Goal: Task Accomplishment & Management: Use online tool/utility

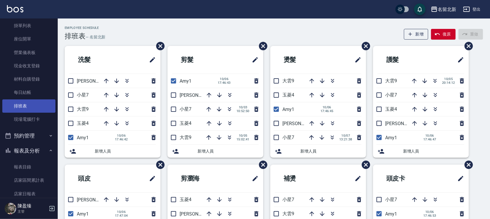
scroll to position [72, 0]
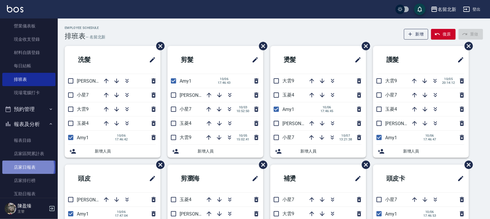
click at [28, 167] on link "店家日報表" at bounding box center [28, 166] width 53 height 13
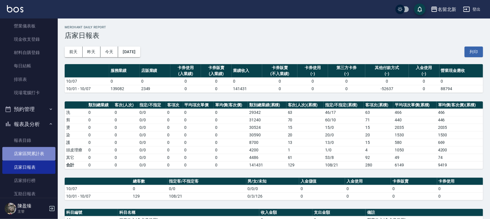
click at [36, 154] on link "店家區間累計表" at bounding box center [28, 153] width 53 height 13
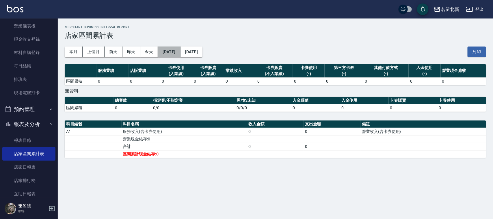
click at [171, 48] on button "[DATE]" at bounding box center [169, 51] width 22 height 11
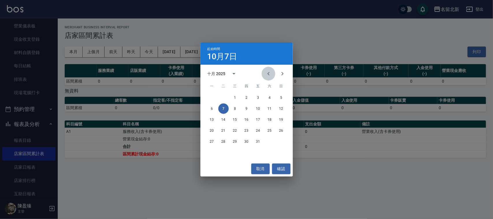
click at [268, 75] on icon "Previous month" at bounding box center [268, 73] width 7 height 7
click at [283, 119] on button "21" at bounding box center [281, 119] width 10 height 10
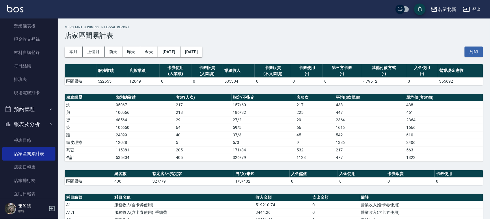
click at [213, 58] on div "本月 上個月 前天 昨天 今天 2025/09/21 2025/10/07 列印" at bounding box center [274, 52] width 418 height 25
click at [202, 53] on button "[DATE]" at bounding box center [191, 51] width 22 height 11
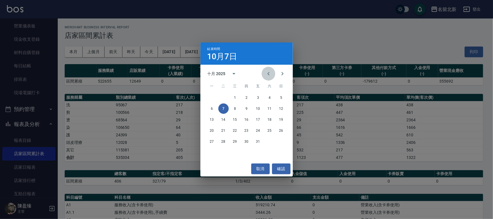
click at [270, 74] on icon "Previous month" at bounding box center [268, 73] width 7 height 7
click at [227, 140] on button "30" at bounding box center [223, 141] width 10 height 10
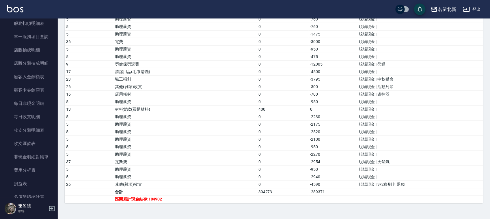
scroll to position [505, 0]
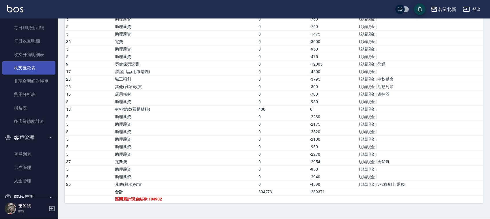
click at [38, 71] on link "收支匯款表" at bounding box center [28, 67] width 53 height 13
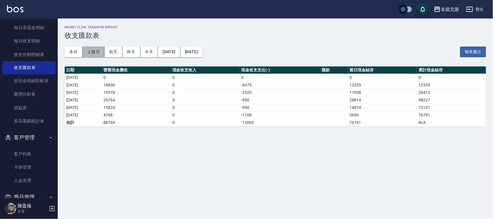
click at [95, 51] on button "上個月" at bounding box center [94, 51] width 22 height 11
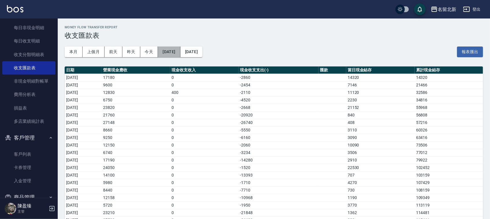
click at [175, 50] on button "2025/09/01" at bounding box center [169, 51] width 22 height 11
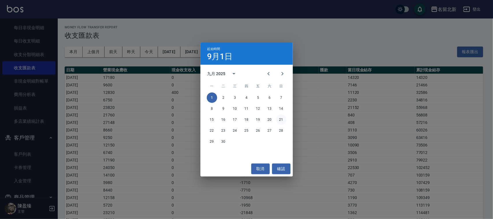
click at [284, 120] on button "21" at bounding box center [281, 119] width 10 height 10
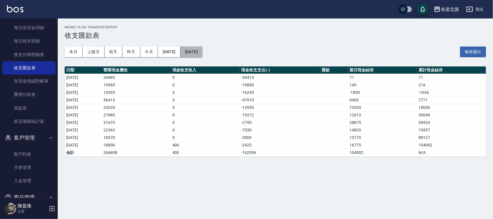
click at [202, 54] on button "2025/09/30" at bounding box center [191, 51] width 22 height 11
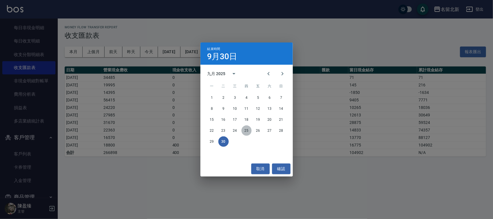
click at [247, 132] on button "25" at bounding box center [246, 130] width 10 height 10
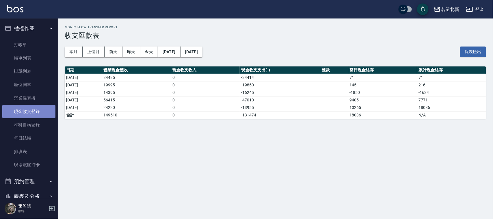
click at [31, 109] on link "現金收支登錄" at bounding box center [28, 111] width 53 height 13
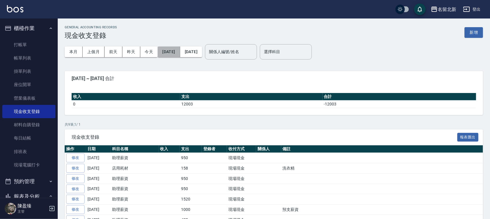
click at [178, 54] on button "[DATE]" at bounding box center [169, 51] width 22 height 11
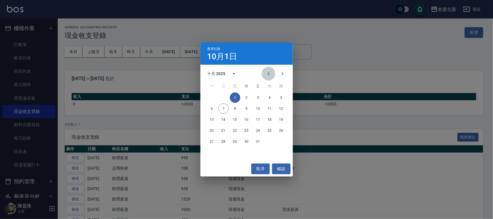
click at [270, 74] on icon "Previous month" at bounding box center [268, 73] width 7 height 7
click at [225, 131] on button "23" at bounding box center [223, 130] width 10 height 10
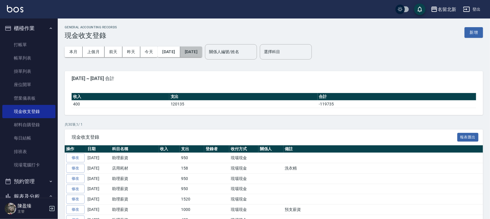
click at [202, 46] on div "本月 上個月 前天 昨天 今天 2025/09/23 2025/10/07" at bounding box center [133, 52] width 137 height 25
click at [200, 55] on button "[DATE]" at bounding box center [191, 51] width 22 height 11
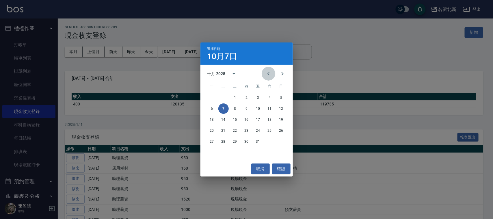
click at [266, 74] on icon "Previous month" at bounding box center [268, 73] width 7 height 7
click at [226, 133] on button "23" at bounding box center [223, 130] width 10 height 10
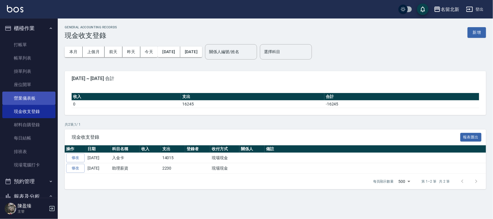
click at [26, 98] on link "營業儀表板" at bounding box center [28, 97] width 53 height 13
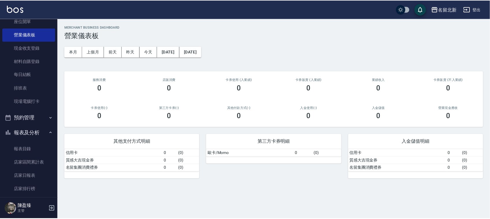
scroll to position [108, 0]
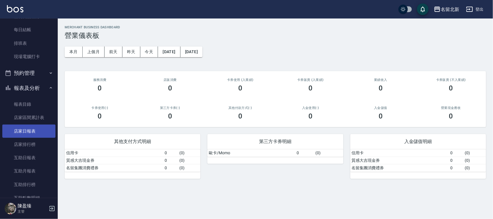
click at [33, 136] on link "店家日報表" at bounding box center [28, 130] width 53 height 13
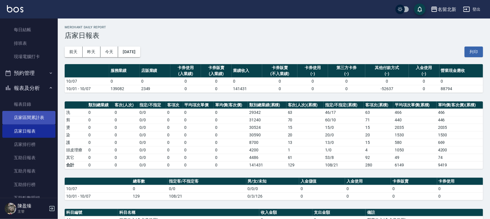
click at [43, 117] on link "店家區間累計表" at bounding box center [28, 117] width 53 height 13
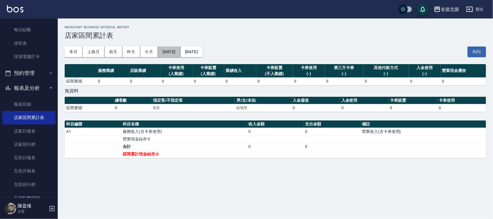
click at [168, 51] on button "[DATE]" at bounding box center [169, 51] width 22 height 11
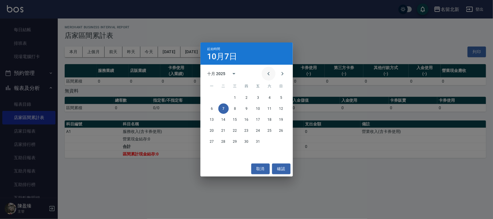
click at [268, 75] on icon "Previous month" at bounding box center [268, 73] width 7 height 7
drag, startPoint x: 224, startPoint y: 131, endPoint x: 218, endPoint y: 90, distance: 41.8
click at [224, 130] on button "23" at bounding box center [223, 130] width 10 height 10
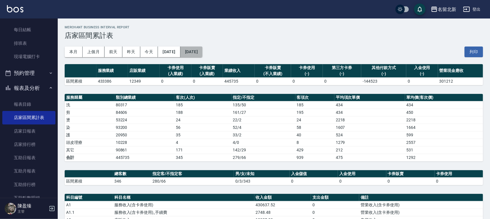
click at [202, 53] on button "[DATE]" at bounding box center [191, 51] width 22 height 11
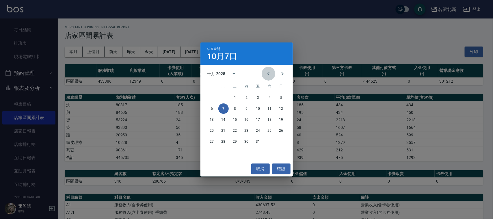
click at [266, 72] on icon "Previous month" at bounding box center [268, 73] width 7 height 7
click at [218, 126] on div "22 23 24 25 26 27 28" at bounding box center [246, 130] width 92 height 10
click at [221, 131] on button "23" at bounding box center [223, 130] width 10 height 10
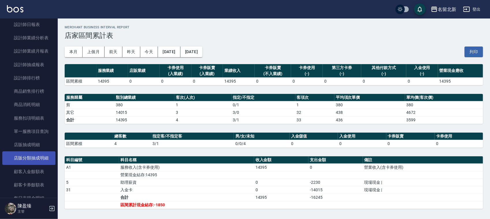
scroll to position [433, 0]
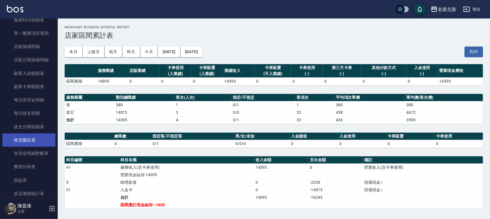
click at [19, 136] on link "收支匯款表" at bounding box center [28, 139] width 53 height 13
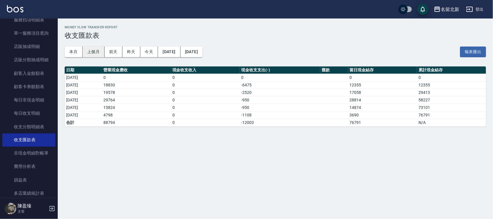
click at [97, 50] on button "上個月" at bounding box center [94, 51] width 22 height 11
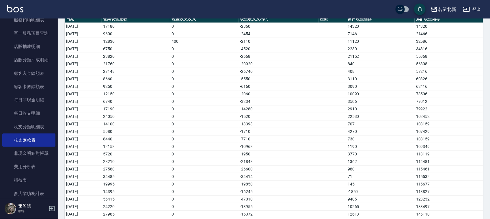
scroll to position [96, 0]
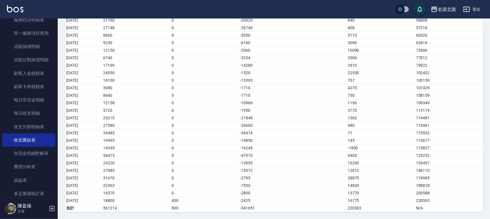
drag, startPoint x: 370, startPoint y: 149, endPoint x: 90, endPoint y: 155, distance: 280.3
click at [95, 157] on tbody "2025/09/01 17180 0 -2860 14320 14320 2025/09/02 9600 0 -2454 7146 21466 2025/09…" at bounding box center [274, 95] width 418 height 233
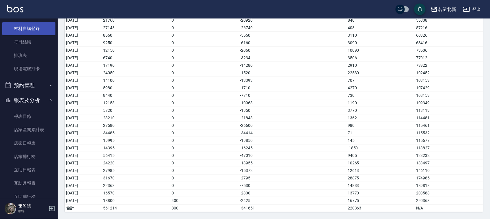
scroll to position [0, 0]
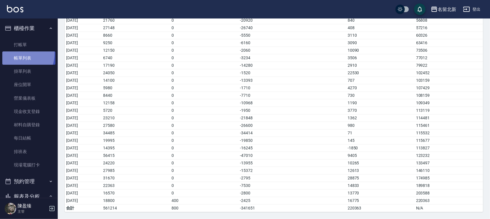
click at [16, 53] on link "帳單列表" at bounding box center [28, 57] width 53 height 13
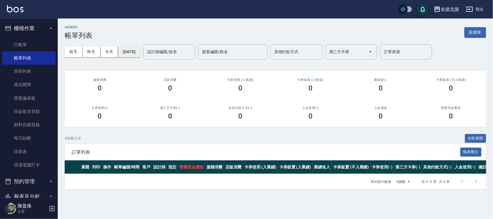
click at [137, 54] on button "[DATE]" at bounding box center [129, 51] width 22 height 11
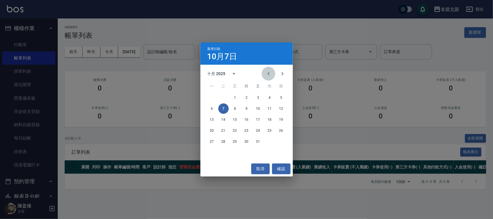
click at [273, 77] on button "Previous month" at bounding box center [268, 74] width 14 height 14
drag, startPoint x: 21, startPoint y: 136, endPoint x: 25, endPoint y: 134, distance: 4.6
click at [24, 134] on div "選擇日期 10月7日 九月 2025 一 二 三 四 五 六 日 1 2 3 4 5 6 7 8 9 10 11 12 13 14 15 16 17 18 1…" at bounding box center [246, 109] width 493 height 219
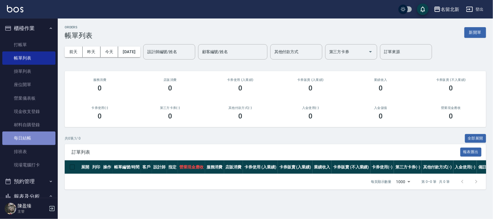
click at [32, 135] on link "每日結帳" at bounding box center [28, 137] width 53 height 13
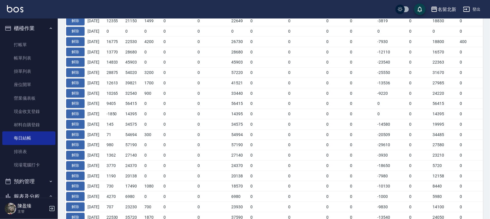
scroll to position [180, 0]
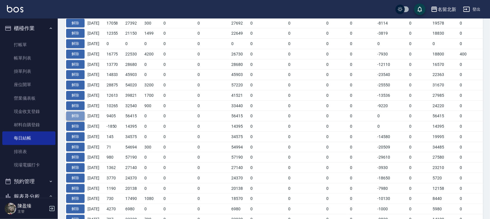
click at [70, 116] on button "解除" at bounding box center [75, 115] width 18 height 9
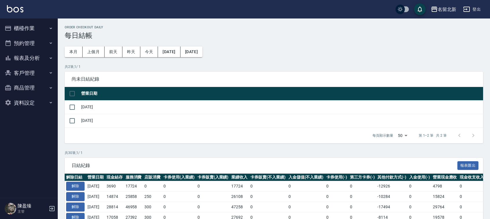
scroll to position [192, 0]
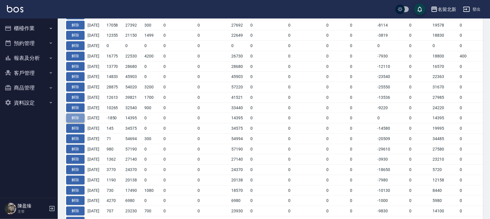
click at [76, 120] on button "解除" at bounding box center [75, 117] width 18 height 9
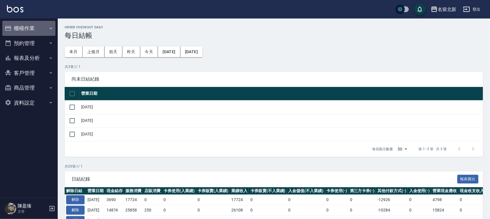
click at [21, 31] on button "櫃檯作業" at bounding box center [28, 28] width 53 height 15
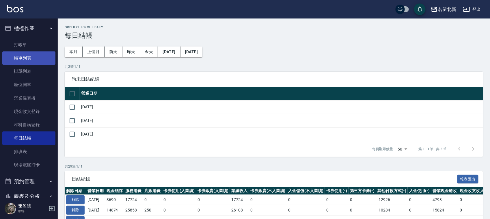
click at [25, 62] on link "帳單列表" at bounding box center [28, 57] width 53 height 13
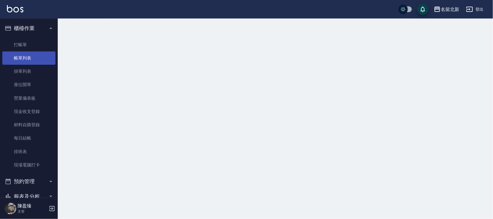
click at [25, 61] on link "帳單列表" at bounding box center [28, 57] width 53 height 13
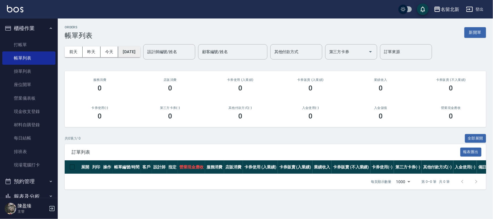
click at [132, 51] on button "[DATE]" at bounding box center [129, 51] width 22 height 11
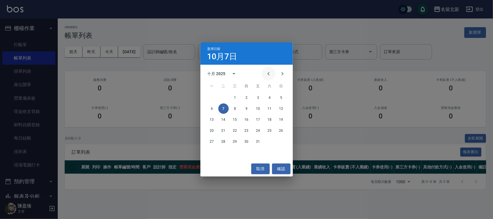
click at [272, 71] on icon "Previous month" at bounding box center [268, 73] width 7 height 7
click at [235, 132] on button "24" at bounding box center [235, 130] width 10 height 10
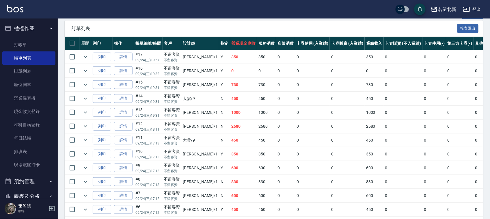
scroll to position [112, 0]
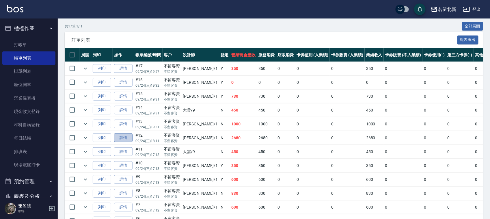
click at [128, 139] on link "詳情" at bounding box center [123, 137] width 18 height 9
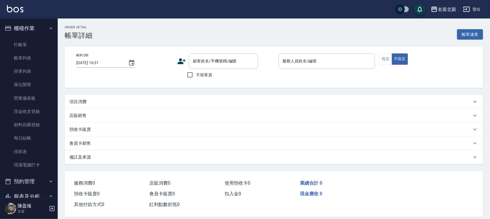
type input "2025/09/24 18:11"
checkbox input "true"
type input "Amy-1"
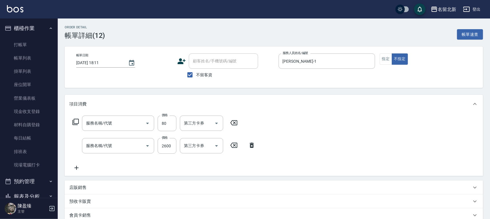
type input "入公司(p01)"
type input "燙髮(401)"
click at [134, 61] on icon "Choose date, selected date is 2025-09-24" at bounding box center [131, 62] width 7 height 7
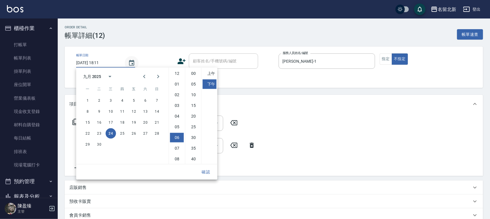
scroll to position [32, 0]
click at [100, 134] on button "23" at bounding box center [99, 133] width 10 height 10
type input "2025/09/23 18:11"
click at [209, 171] on button "確認" at bounding box center [206, 172] width 18 height 11
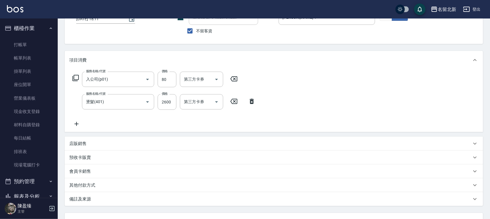
scroll to position [93, 0]
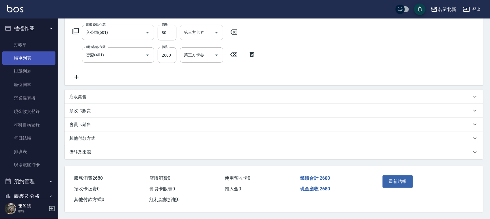
click at [19, 57] on link "帳單列表" at bounding box center [28, 57] width 53 height 13
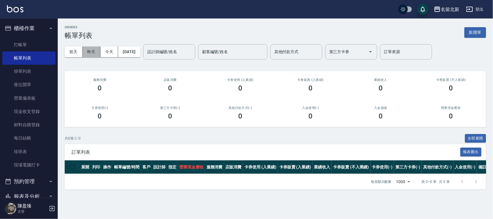
click at [93, 51] on button "昨天" at bounding box center [92, 51] width 18 height 11
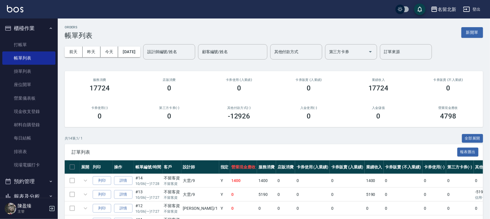
click at [136, 57] on div "前天 昨天 今天 2025/10/06 設計師編號/姓名 設計師編號/姓名 顧客編號/姓名 顧客編號/姓名 其他付款方式 其他付款方式 第三方卡券 第三方卡券…" at bounding box center [274, 52] width 418 height 25
click at [138, 53] on button "2025/10/06" at bounding box center [129, 51] width 22 height 11
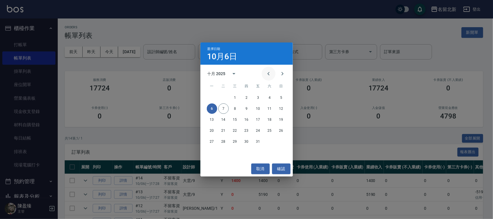
click at [266, 76] on icon "Previous month" at bounding box center [268, 73] width 7 height 7
click at [225, 129] on button "23" at bounding box center [223, 130] width 10 height 10
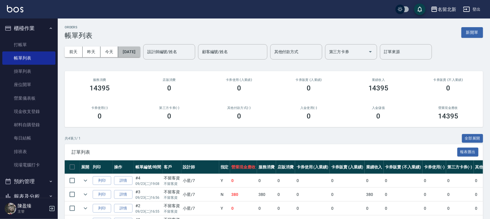
click at [150, 54] on div "前天 昨天 今天 2025/09/23 設計師編號/姓名 設計師編號/姓名 顧客編號/姓名 顧客編號/姓名 其他付款方式 其他付款方式 第三方卡券 第三方卡券…" at bounding box center [274, 52] width 418 height 25
click at [135, 51] on button "2025/09/23" at bounding box center [129, 51] width 22 height 11
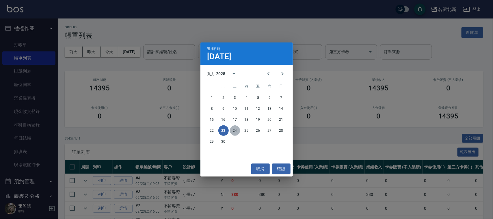
click at [236, 131] on button "24" at bounding box center [235, 130] width 10 height 10
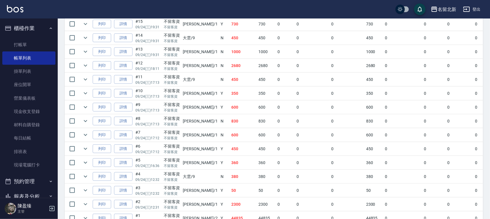
scroll to position [148, 0]
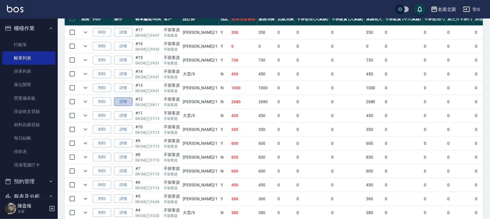
click at [125, 101] on link "詳情" at bounding box center [123, 101] width 18 height 9
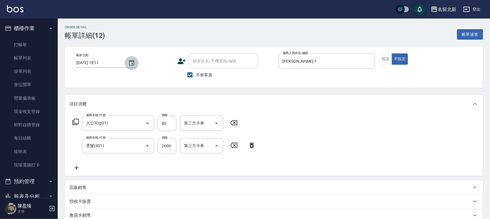
click at [129, 63] on icon "Choose date, selected date is 2025-09-24" at bounding box center [131, 62] width 7 height 7
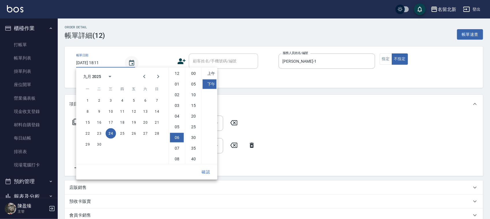
scroll to position [32, 0]
click at [98, 132] on button "23" at bounding box center [99, 133] width 10 height 10
type input "2025/09/23 18:11"
click at [204, 174] on button "確認" at bounding box center [206, 172] width 18 height 11
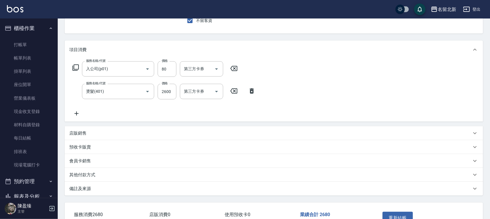
scroll to position [93, 0]
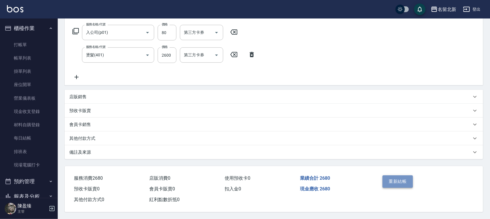
click at [390, 181] on button "重新結帳" at bounding box center [397, 181] width 31 height 12
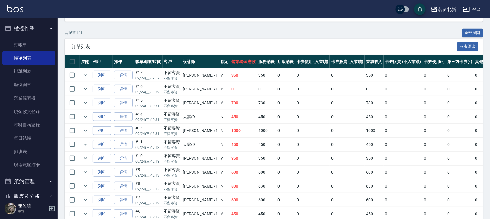
scroll to position [108, 0]
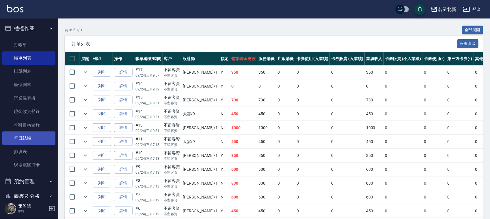
click at [26, 139] on link "每日結帳" at bounding box center [28, 137] width 53 height 13
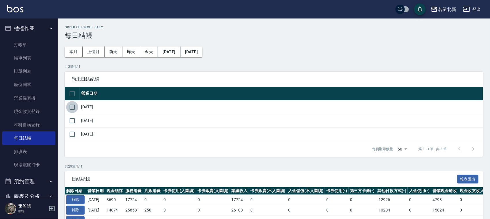
click at [73, 109] on input "checkbox" at bounding box center [72, 107] width 12 height 12
checkbox input "true"
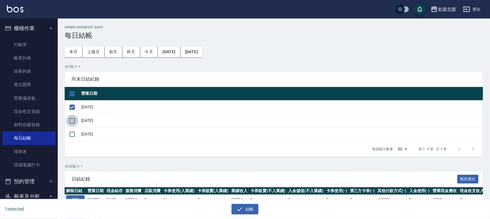
click at [71, 124] on input "checkbox" at bounding box center [72, 121] width 12 height 12
checkbox input "true"
click at [245, 206] on button "結帳" at bounding box center [244, 209] width 27 height 11
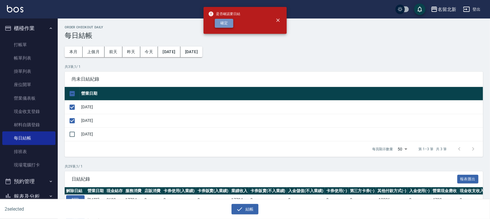
drag, startPoint x: 230, startPoint y: 22, endPoint x: 255, endPoint y: 25, distance: 24.4
click at [231, 22] on button "確定" at bounding box center [224, 23] width 18 height 9
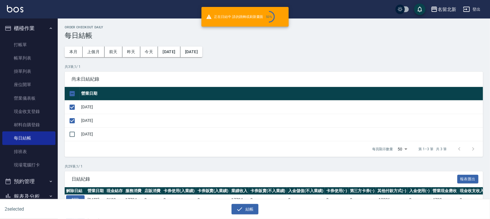
checkbox input "false"
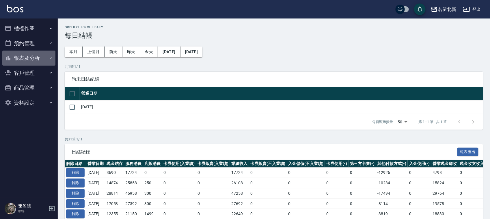
click at [31, 60] on button "報表及分析" at bounding box center [28, 58] width 53 height 15
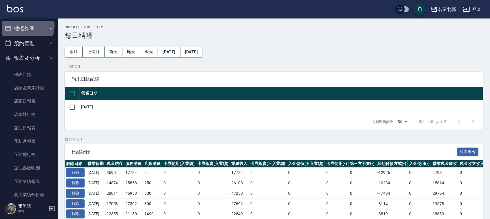
click at [23, 25] on button "櫃檯作業" at bounding box center [28, 28] width 53 height 15
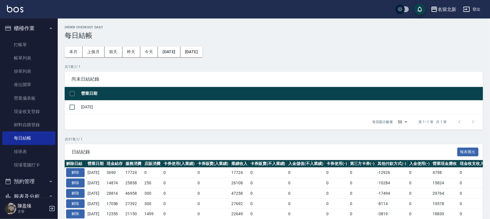
click at [29, 23] on button "櫃檯作業" at bounding box center [28, 28] width 53 height 15
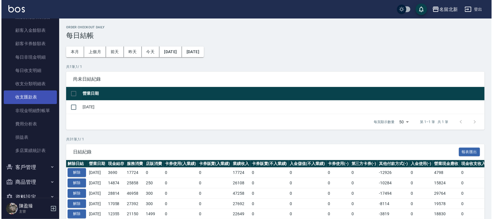
scroll to position [351, 0]
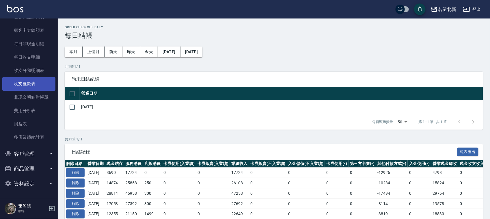
click at [23, 83] on link "收支匯款表" at bounding box center [28, 83] width 53 height 13
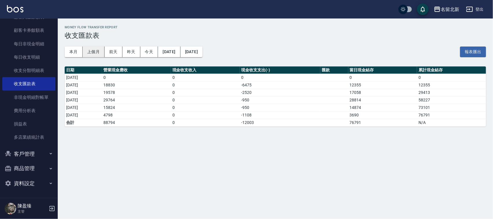
click at [91, 51] on button "上個月" at bounding box center [94, 51] width 22 height 11
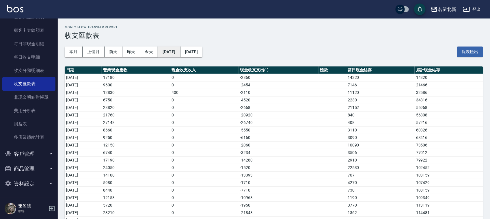
click at [175, 53] on button "2025/09/01" at bounding box center [169, 51] width 22 height 11
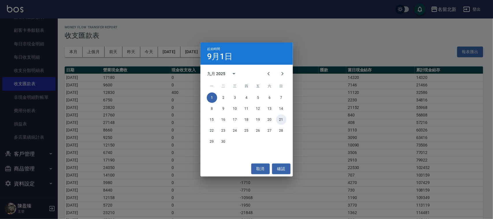
click at [283, 119] on button "21" at bounding box center [281, 119] width 10 height 10
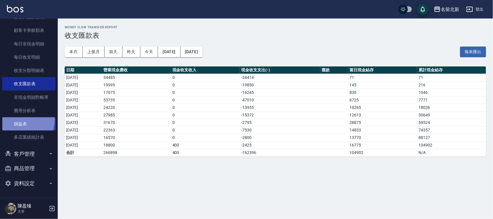
click at [22, 120] on link "損益表" at bounding box center [28, 123] width 53 height 13
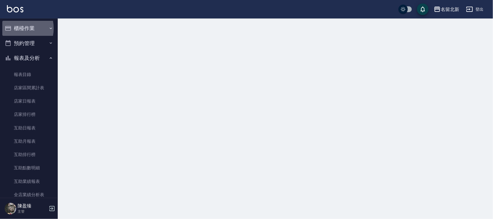
click at [15, 28] on button "櫃檯作業" at bounding box center [28, 28] width 53 height 15
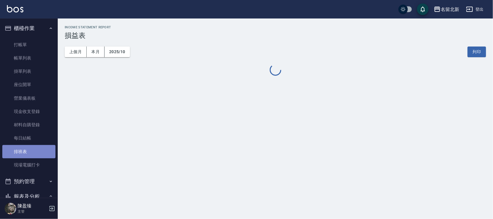
click at [35, 149] on link "排班表" at bounding box center [28, 151] width 53 height 13
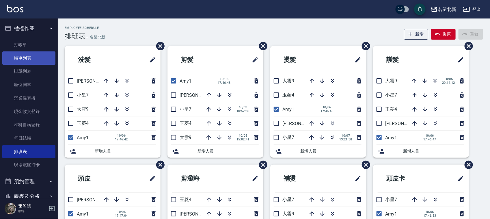
click at [23, 57] on link "帳單列表" at bounding box center [28, 57] width 53 height 13
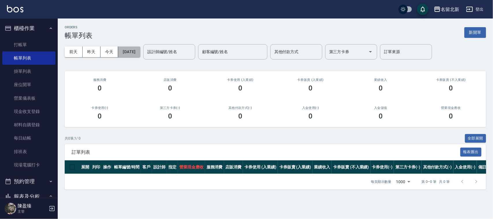
click at [134, 53] on button "[DATE]" at bounding box center [129, 51] width 22 height 11
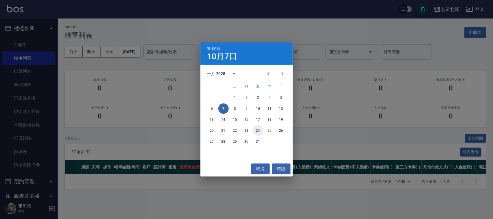
click at [261, 126] on div "20 21 22 23 24 25 26" at bounding box center [246, 130] width 92 height 10
click at [260, 132] on button "24" at bounding box center [258, 130] width 10 height 10
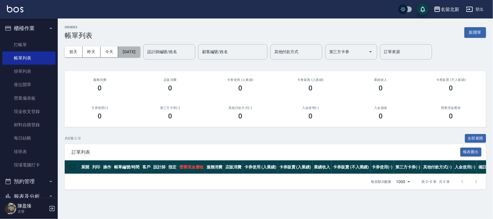
click at [129, 54] on button "2025/10/24" at bounding box center [129, 51] width 22 height 11
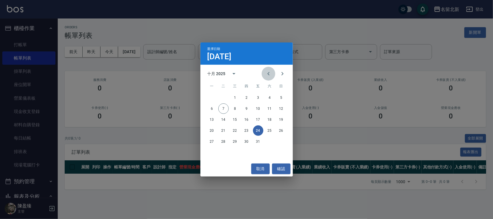
click at [272, 74] on button "Previous month" at bounding box center [268, 74] width 14 height 14
click at [236, 130] on button "24" at bounding box center [235, 130] width 10 height 10
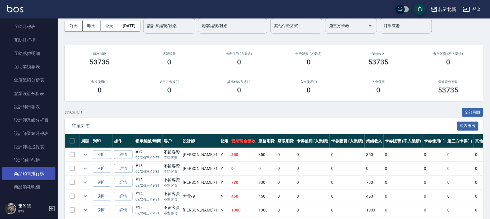
scroll to position [397, 0]
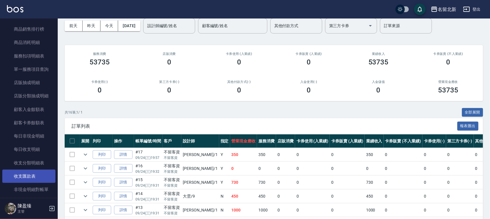
click at [28, 174] on link "收支匯款表" at bounding box center [28, 175] width 53 height 13
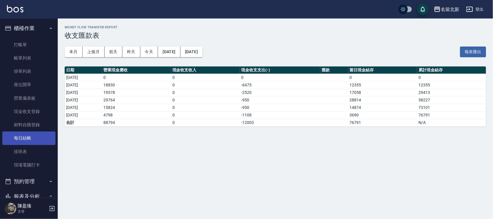
click at [25, 140] on link "每日結帳" at bounding box center [28, 137] width 53 height 13
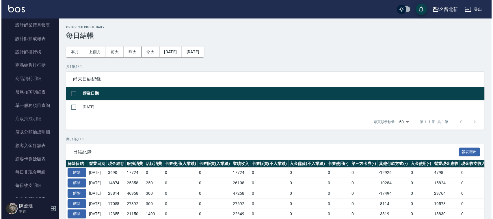
scroll to position [469, 0]
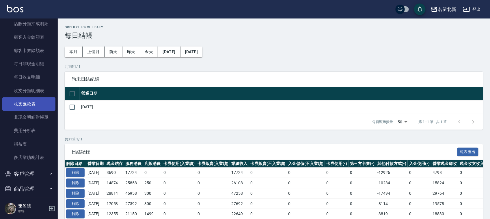
click at [28, 108] on link "收支匯款表" at bounding box center [28, 103] width 53 height 13
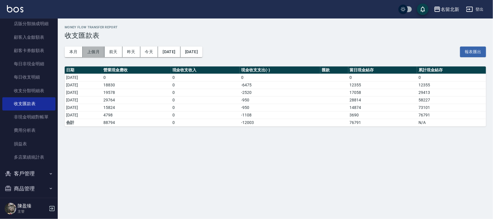
click at [90, 51] on button "上個月" at bounding box center [94, 51] width 22 height 11
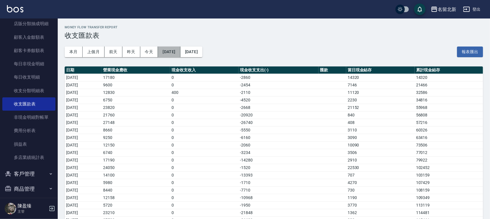
click at [180, 51] on button "2025/09/01" at bounding box center [169, 51] width 22 height 11
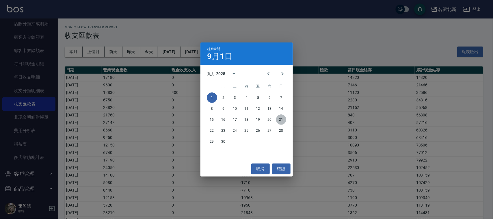
click at [281, 119] on button "21" at bounding box center [281, 119] width 10 height 10
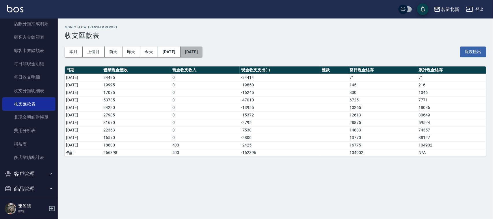
click at [202, 51] on button "2025/09/30" at bounding box center [191, 51] width 22 height 11
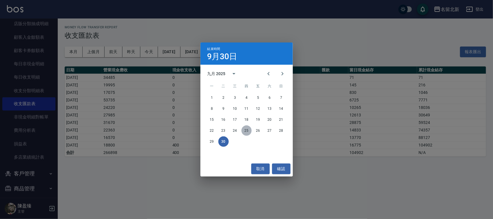
click at [244, 129] on button "25" at bounding box center [246, 130] width 10 height 10
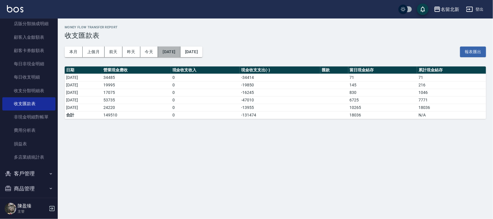
click at [178, 51] on button "2025/09/21" at bounding box center [169, 51] width 22 height 11
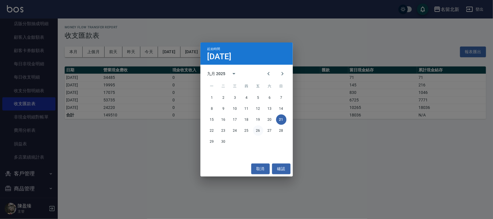
click at [260, 133] on button "26" at bounding box center [258, 130] width 10 height 10
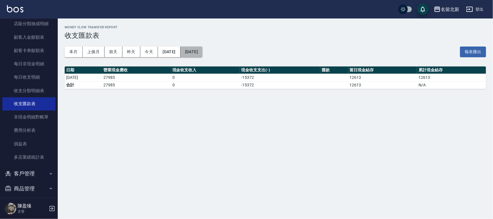
click at [202, 50] on button "2025/09/26" at bounding box center [191, 51] width 22 height 11
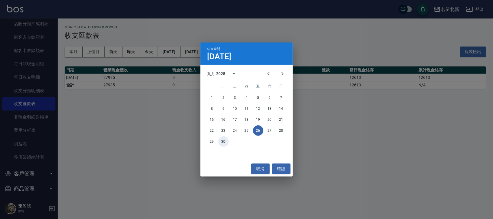
click at [225, 141] on button "30" at bounding box center [223, 141] width 10 height 10
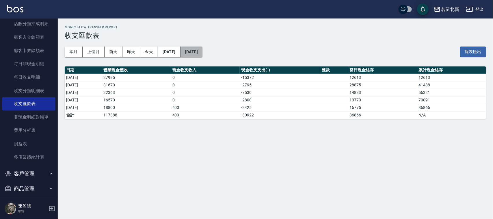
click at [202, 50] on button "2025/09/30" at bounding box center [191, 51] width 22 height 11
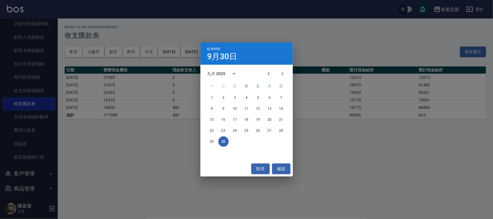
click at [309, 38] on div "結束時間 9月30日 九月 2025 一 二 三 四 五 六 日 1 2 3 4 5 6 7 8 9 10 11 12 13 14 15 16 17 18 1…" at bounding box center [246, 109] width 493 height 219
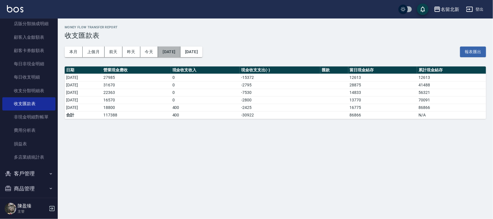
click at [170, 48] on button "2025/09/26" at bounding box center [169, 51] width 22 height 11
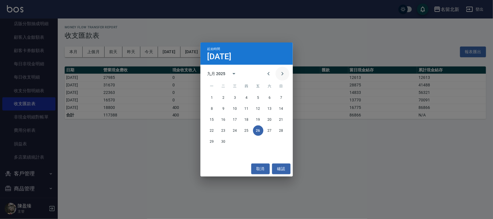
click at [281, 73] on icon "Next month" at bounding box center [282, 73] width 7 height 7
click at [234, 97] on button "1" at bounding box center [235, 97] width 10 height 10
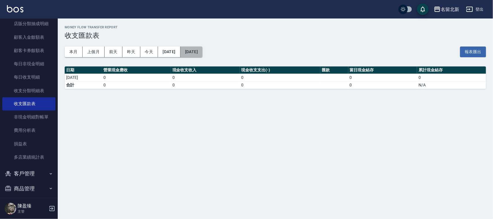
click at [202, 51] on button "[DATE]" at bounding box center [191, 51] width 22 height 11
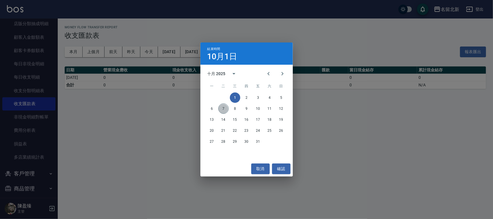
click at [225, 106] on button "7" at bounding box center [223, 108] width 10 height 10
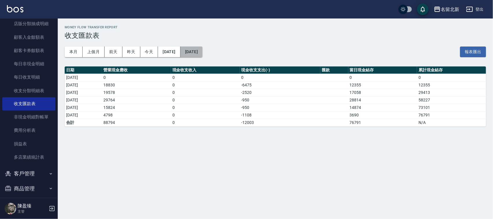
click at [197, 47] on button "[DATE]" at bounding box center [191, 51] width 22 height 11
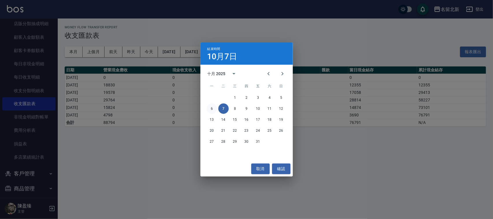
click at [209, 105] on button "6" at bounding box center [212, 108] width 10 height 10
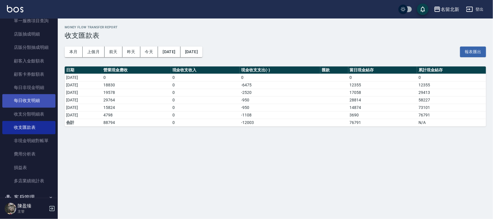
scroll to position [433, 0]
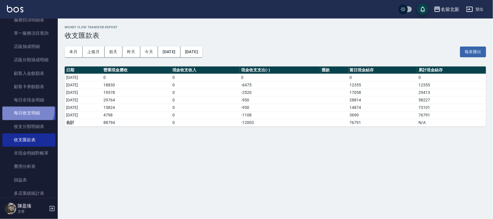
click at [25, 110] on link "每日收支明細" at bounding box center [28, 112] width 53 height 13
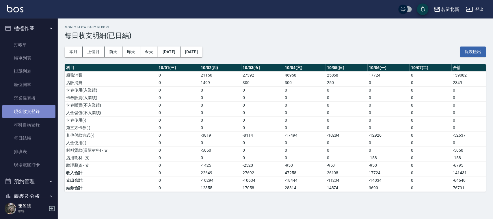
click at [41, 112] on link "現金收支登錄" at bounding box center [28, 111] width 53 height 13
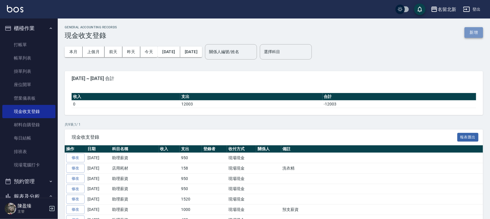
click at [474, 32] on button "新增" at bounding box center [473, 32] width 18 height 11
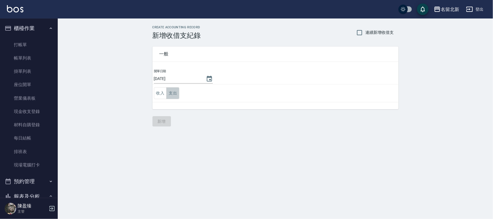
click at [173, 93] on button "支出" at bounding box center [172, 93] width 13 height 12
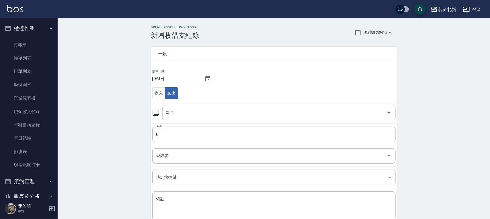
click at [175, 107] on div "科目" at bounding box center [278, 112] width 233 height 15
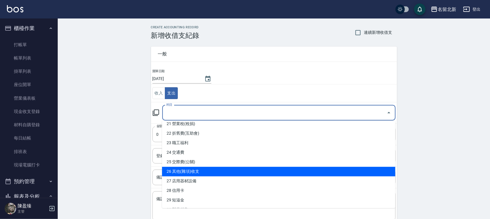
scroll to position [216, 0]
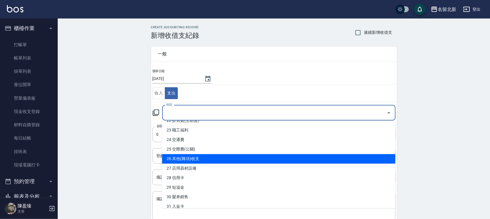
click at [197, 162] on li "26 其他(雜項)收支" at bounding box center [278, 159] width 233 height 10
type input "26 其他(雜項)收支"
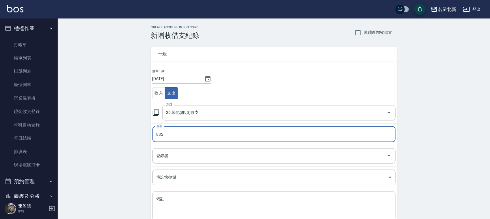
type input "885"
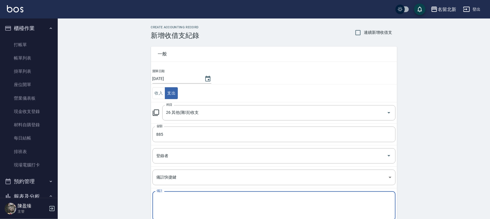
drag, startPoint x: 186, startPoint y: 207, endPoint x: 182, endPoint y: 209, distance: 4.8
click at [183, 208] on textarea "備註" at bounding box center [273, 206] width 235 height 20
type textarea "1"
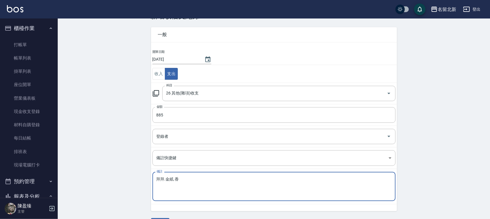
scroll to position [36, 0]
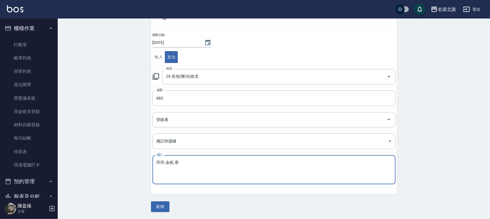
type textarea "拜拜.金紙.香"
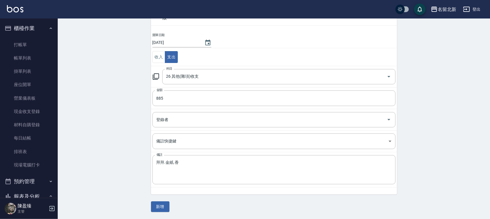
click at [149, 206] on div "CREATE ACCOUNTING RECORD 新增收借支紀錄 連續新增收借支 一般 開單日期 2025/10/07 收入 支出 科目 26 其他(雜項)收…" at bounding box center [274, 100] width 260 height 223
click at [154, 205] on button "新增" at bounding box center [160, 206] width 18 height 11
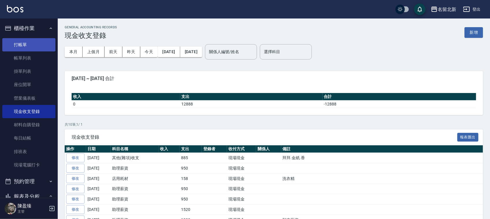
click at [18, 43] on link "打帳單" at bounding box center [28, 44] width 53 height 13
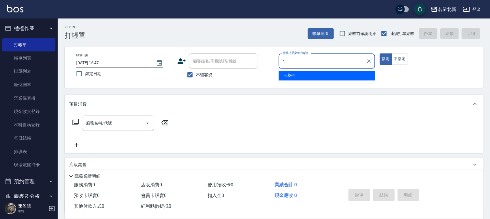
type input "玉菱-4"
type button "true"
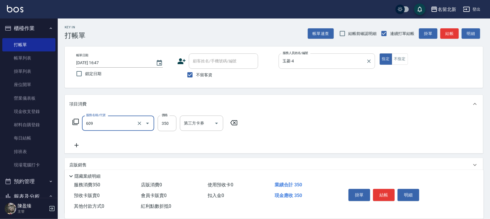
type input "頭皮隔離(609)"
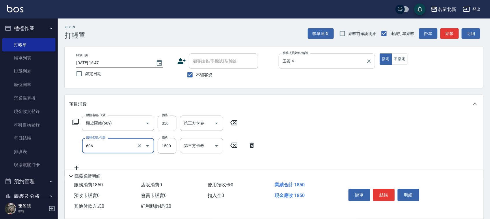
type input "冰封護髮(606)"
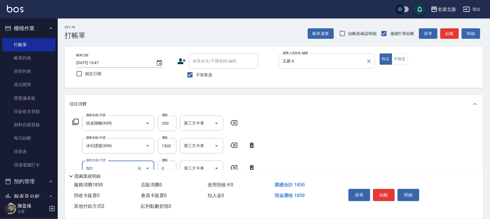
type input "染髮(501)"
type input "2100"
type input "互助120(712)"
type input "艾莉莎-21"
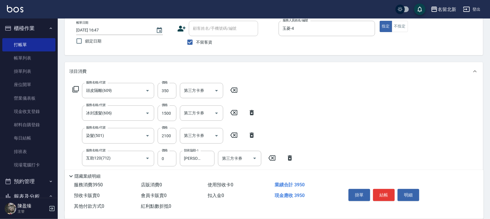
scroll to position [108, 0]
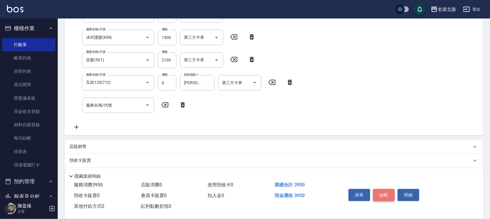
click at [388, 192] on button "結帳" at bounding box center [384, 195] width 22 height 12
type input "2025/10/07 16:48"
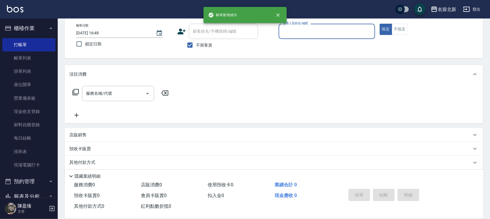
scroll to position [0, 0]
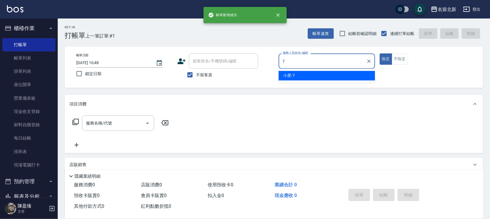
type input "小星-7"
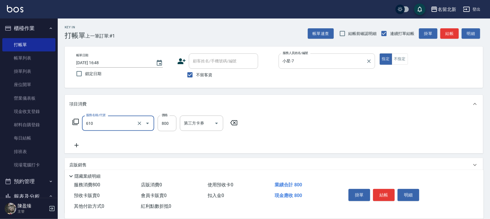
type input "毛母細胞活性霜(610)"
type input "600"
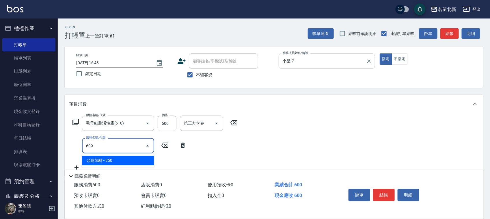
type input "頭皮隔離(609)"
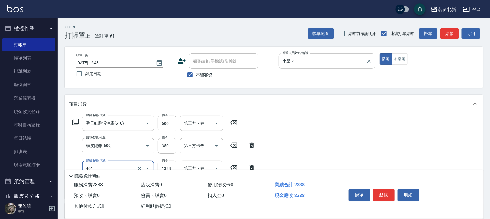
type input "燙髮(401)"
type input "1900"
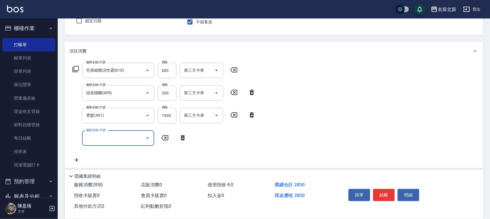
scroll to position [108, 0]
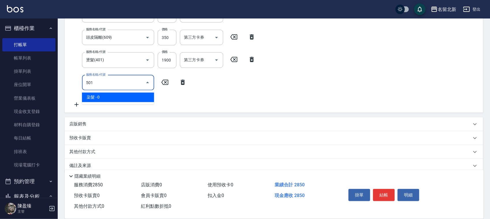
type input "染髮(501)"
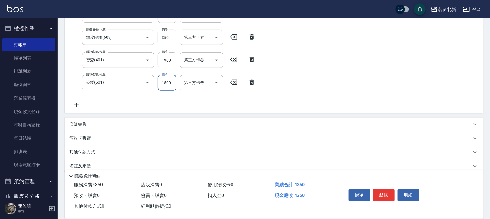
type input "1500"
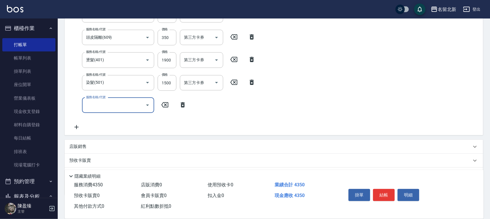
click at [85, 147] on p "店販銷售" at bounding box center [77, 146] width 17 height 6
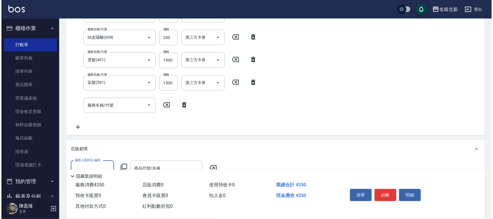
scroll to position [0, 0]
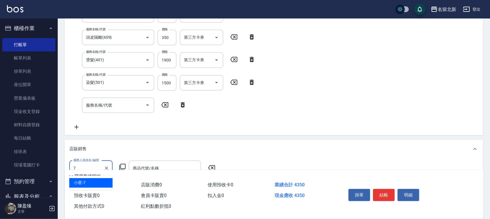
type input "小星-7"
click at [126, 164] on icon at bounding box center [122, 166] width 7 height 7
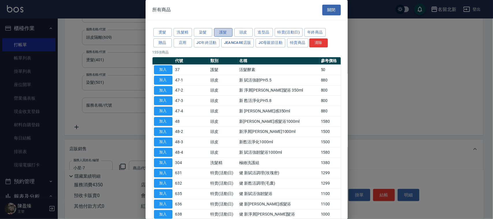
click at [230, 33] on button "護髮" at bounding box center [223, 32] width 18 height 9
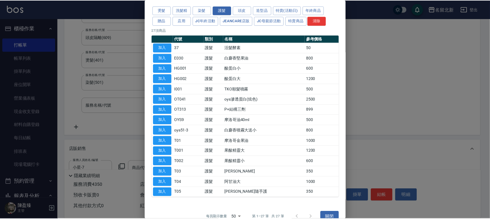
scroll to position [33, 0]
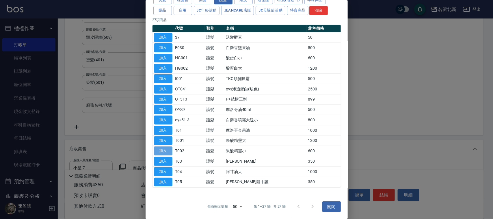
click at [162, 150] on button "加入" at bounding box center [163, 150] width 18 height 9
type input "果酸精靈小"
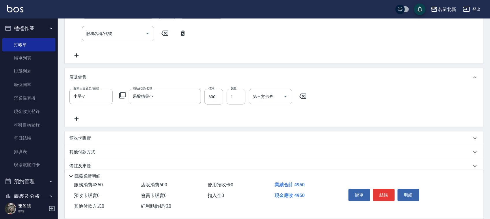
scroll to position [180, 0]
click at [215, 100] on input "600" at bounding box center [213, 96] width 19 height 16
type input "540"
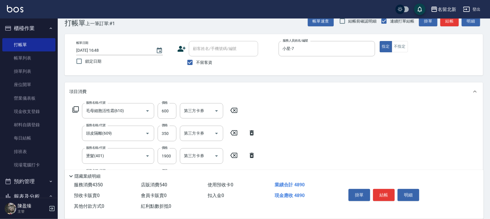
scroll to position [0, 0]
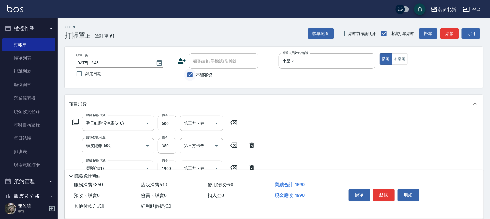
click at [193, 76] on input "不留客資" at bounding box center [190, 75] width 12 height 12
checkbox input "false"
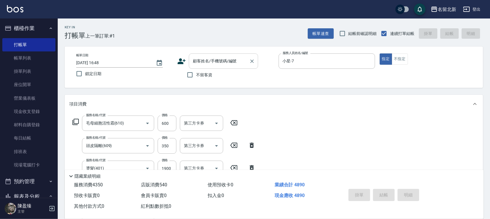
click at [211, 63] on input "顧客姓名/手機號碼/編號" at bounding box center [218, 61] width 55 height 10
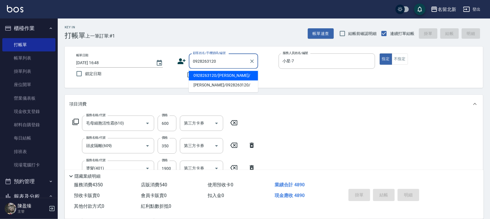
click at [237, 74] on li "0928263120/高千雅/" at bounding box center [223, 76] width 69 height 10
type input "0928263120/高千雅/"
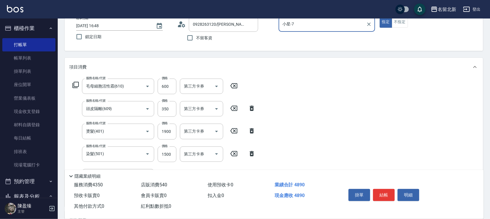
scroll to position [72, 0]
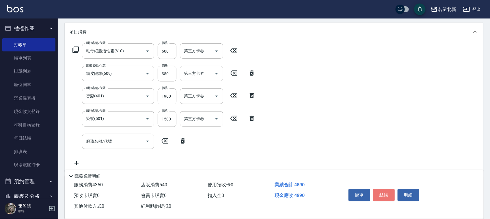
click at [385, 190] on button "結帳" at bounding box center [384, 195] width 22 height 12
type input "2025/10/07 16:49"
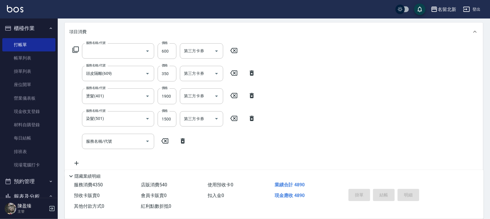
scroll to position [0, 0]
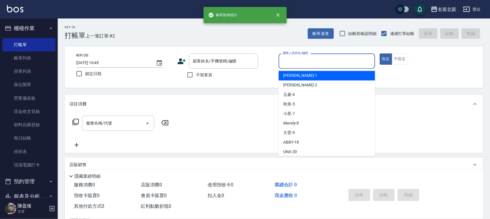
click at [319, 60] on input "服務人員姓名/編號" at bounding box center [326, 61] width 91 height 10
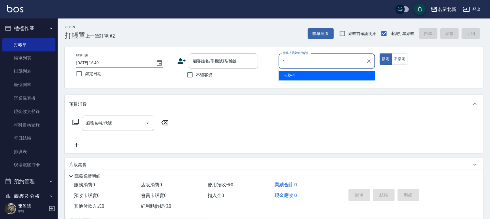
type input "玉菱-4"
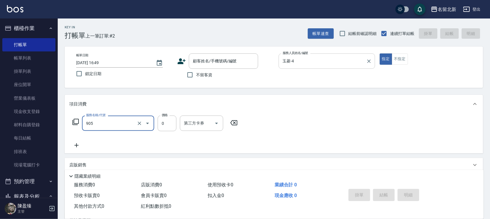
type input "頭皮卡使用(905)"
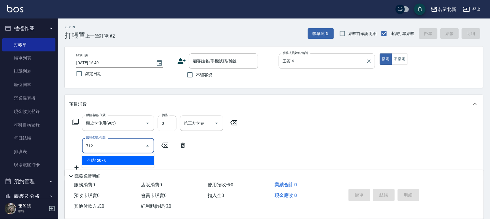
type input "互助120(712)"
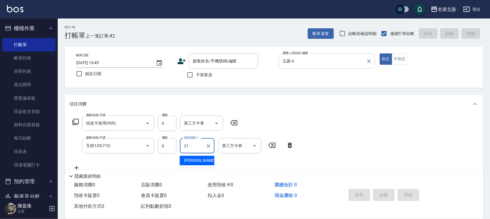
type input "艾莉莎-21"
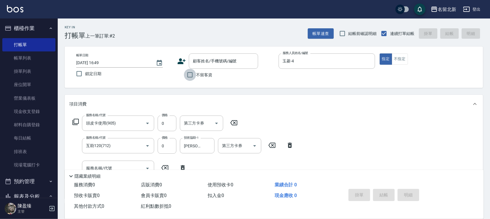
drag, startPoint x: 188, startPoint y: 77, endPoint x: 196, endPoint y: 78, distance: 7.9
click at [189, 77] on input "不留客資" at bounding box center [190, 75] width 12 height 12
checkbox input "true"
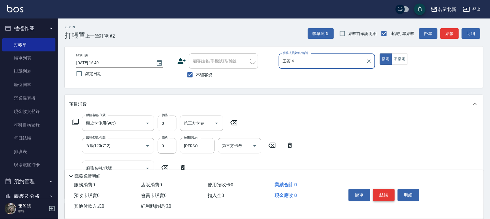
click at [383, 192] on button "結帳" at bounding box center [384, 195] width 22 height 12
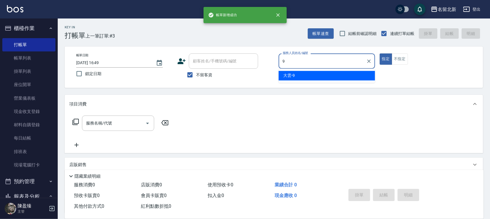
type input "大雲-9"
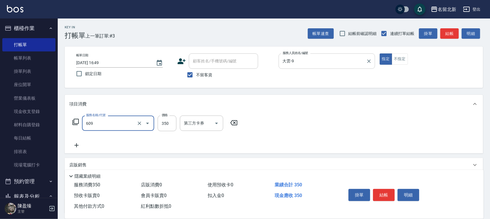
type input "頭皮隔離(609)"
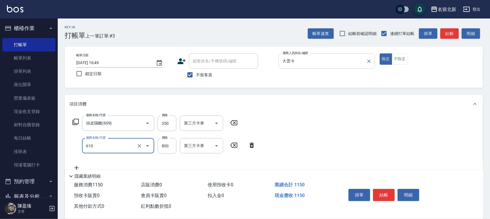
type input "毛母細胞活性霜(610)"
type input "600"
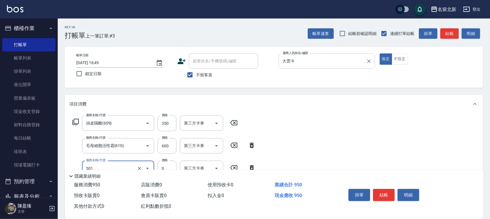
type input "染髮(501)"
type input "1500"
click at [377, 191] on button "結帳" at bounding box center [384, 195] width 22 height 12
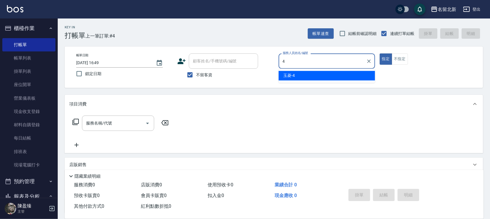
type input "玉菱-4"
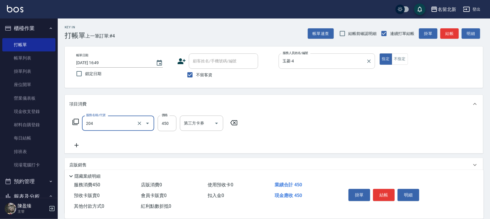
type input "髮質調理洗髮(204)"
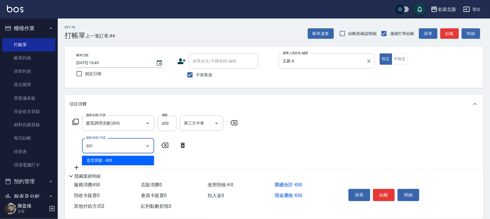
type input "造型剪髮(301)"
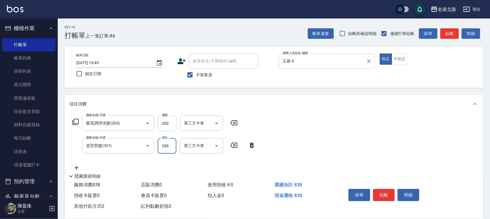
type input "388"
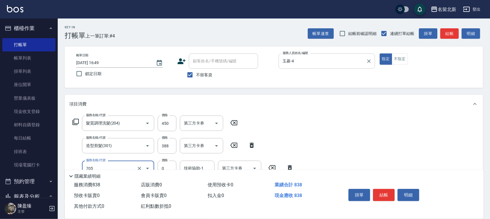
type input "互助50(705)"
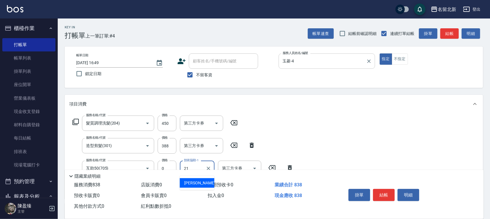
type input "艾莉莎-21"
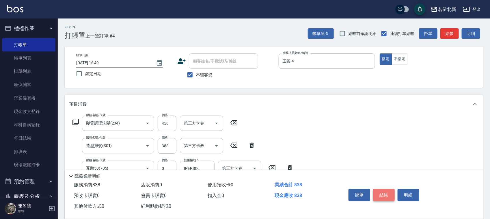
click at [379, 189] on button "結帳" at bounding box center [384, 195] width 22 height 12
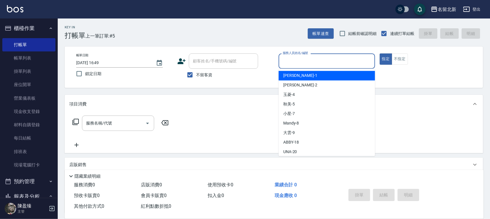
drag, startPoint x: 304, startPoint y: 57, endPoint x: 305, endPoint y: 61, distance: 3.8
click at [305, 57] on input "服務人員姓名/編號" at bounding box center [326, 61] width 91 height 10
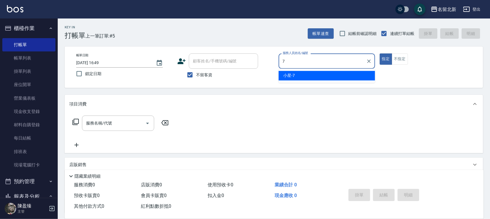
type input "小星-7"
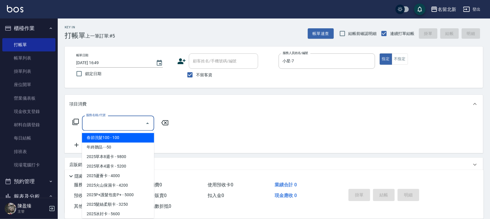
drag, startPoint x: 104, startPoint y: 123, endPoint x: 104, endPoint y: 126, distance: 2.9
click at [104, 126] on input "服務名稱/代號" at bounding box center [114, 123] width 58 height 10
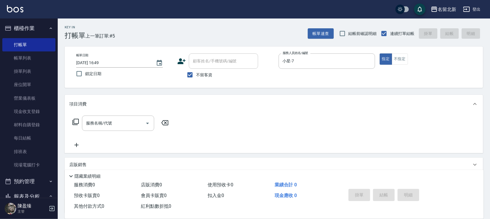
click at [79, 120] on icon at bounding box center [75, 121] width 7 height 7
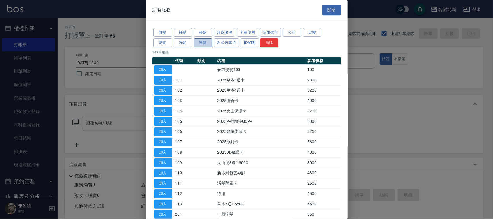
click at [203, 43] on button "護髮" at bounding box center [203, 42] width 18 height 9
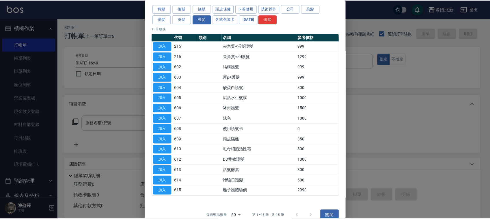
scroll to position [33, 0]
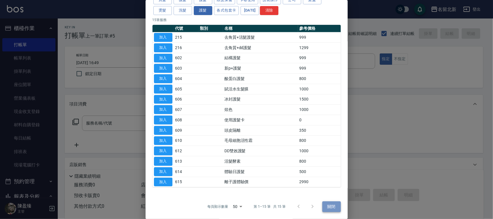
drag, startPoint x: 335, startPoint y: 204, endPoint x: 344, endPoint y: 147, distance: 58.1
click at [335, 203] on button "關閉" at bounding box center [331, 206] width 18 height 11
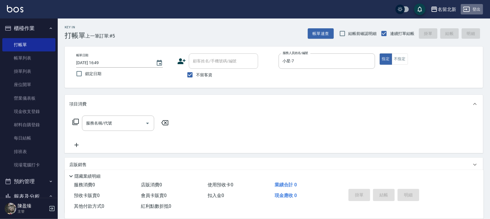
click at [477, 10] on button "登出" at bounding box center [472, 9] width 22 height 11
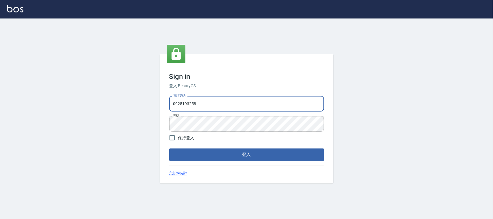
click at [211, 110] on input "0925193258" at bounding box center [246, 104] width 155 height 16
drag, startPoint x: 236, startPoint y: 109, endPoint x: 0, endPoint y: 93, distance: 236.3
click at [0, 93] on div "Sign in 登入 BeautyOS 電話號碼 [PHONE_NUMBER] 電話號碼 密碼 密碼 保持登入 登入 忘記密碼?" at bounding box center [246, 118] width 493 height 200
type input "0939367977"
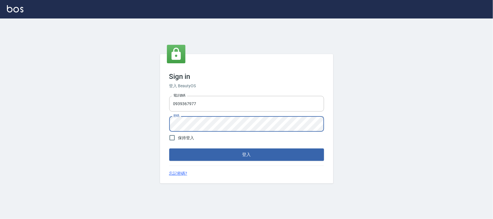
click at [169, 148] on button "登入" at bounding box center [246, 154] width 155 height 12
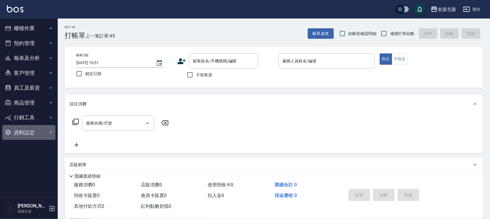
click at [43, 132] on button "資料設定" at bounding box center [28, 132] width 53 height 15
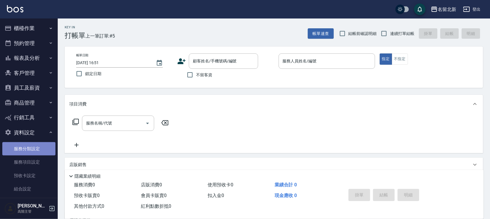
click at [36, 149] on link "服務分類設定" at bounding box center [28, 148] width 53 height 13
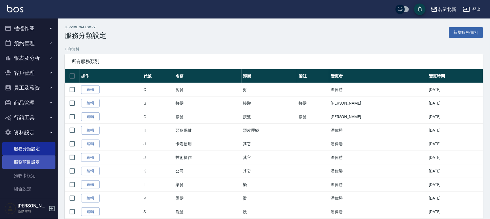
click at [31, 166] on link "服務項目設定" at bounding box center [28, 161] width 53 height 13
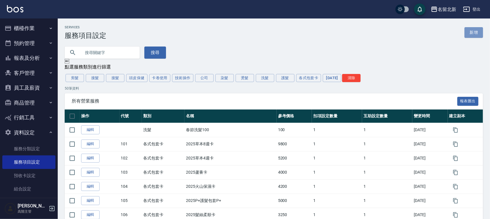
click at [477, 30] on link "新增" at bounding box center [473, 32] width 18 height 11
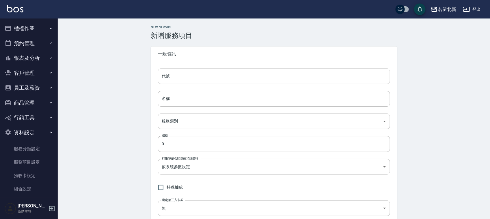
click at [198, 73] on input "代號" at bounding box center [274, 76] width 232 height 16
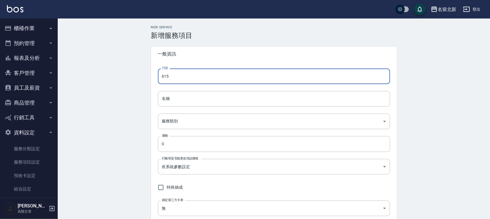
type input "615"
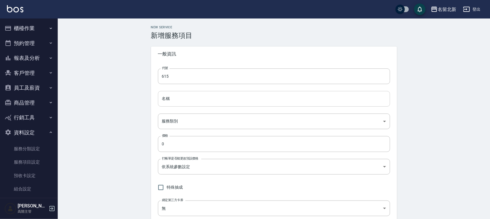
drag, startPoint x: 193, startPoint y: 107, endPoint x: 199, endPoint y: 102, distance: 7.6
click at [194, 107] on div "代號 615 代號 名稱 名稱 服務類別 ​ 服務類別 價格 0 價格 打帳單是否能更改預設價格 依系統參數設定 UNSET 打帳單是否能更改預設價格 特殊抽…" at bounding box center [274, 156] width 246 height 191
click at [201, 99] on input "名稱" at bounding box center [274, 99] width 232 height 16
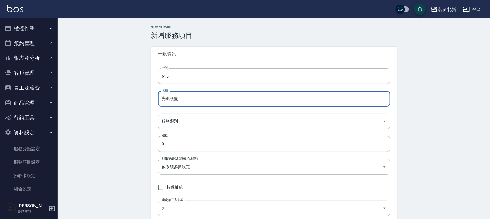
type input "光纖護髮"
click at [188, 118] on body "名留北新 登出 櫃檯作業 打帳單 帳單列表 掛單列表 座位開單 營業儀表板 現金收支登錄 高階收支登錄 材料自購登錄 每日結帳 排班表 現場電腦打卡 掃碼打卡…" at bounding box center [246, 203] width 493 height 406
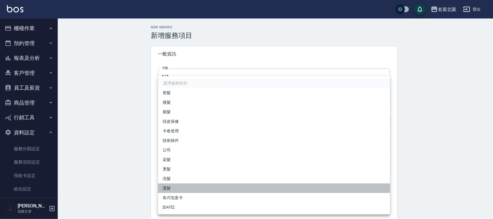
click at [168, 188] on li "護髮" at bounding box center [274, 188] width 232 height 10
type input "00cb3ff0-af41-49c9-9e14-9ed4cc440829"
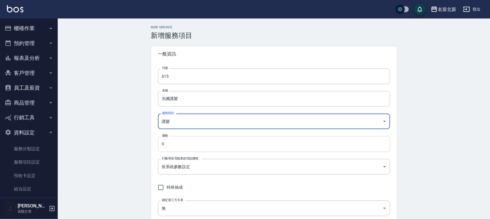
click at [183, 141] on input "0" at bounding box center [274, 144] width 232 height 16
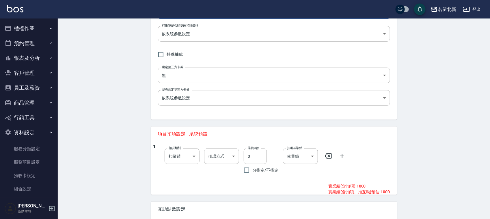
scroll to position [144, 0]
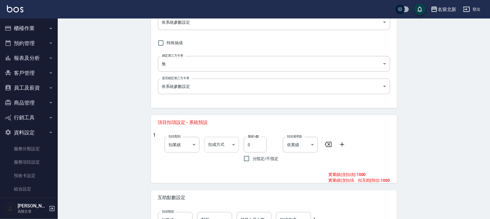
type input "1000"
click at [231, 146] on body "名留北新 登出 櫃檯作業 打帳單 帳單列表 掛單列表 座位開單 營業儀表板 現金收支登錄 高階收支登錄 材料自購登錄 每日結帳 排班表 現場電腦打卡 掃碼打卡…" at bounding box center [245, 59] width 490 height 406
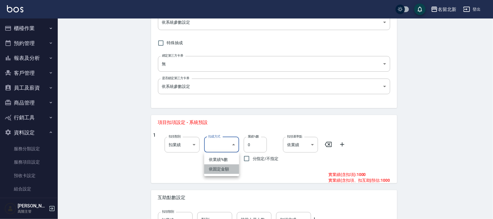
drag, startPoint x: 230, startPoint y: 168, endPoint x: 246, endPoint y: 162, distance: 17.3
click at [231, 168] on li "依固定金額" at bounding box center [221, 169] width 35 height 10
type input "扣固定金額"
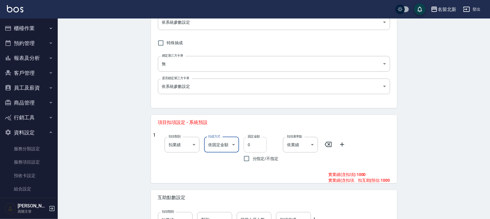
click at [260, 140] on input "0" at bounding box center [255, 145] width 23 height 16
type input "0"
type input "50"
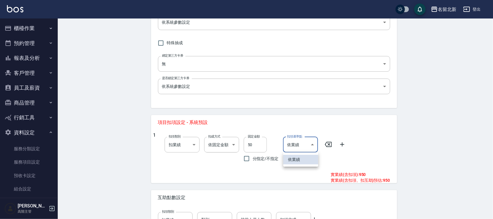
click at [302, 148] on body "名留北新 登出 櫃檯作業 打帳單 帳單列表 掛單列表 座位開單 營業儀表板 現金收支登錄 高階收支登錄 材料自購登錄 每日結帳 排班表 現場電腦打卡 掃碼打卡…" at bounding box center [246, 59] width 493 height 406
click at [309, 147] on div at bounding box center [246, 109] width 493 height 219
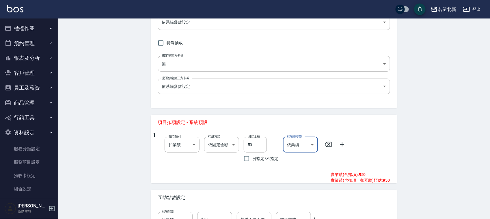
click at [385, 139] on div "1 扣項類別 扣業績 onSales 扣項類別 扣成方式 依固定金額 扣固定金額 扣成方式 固定金額 50 固定金額 分指定/不指定 扣項基準點 依業績 0 …" at bounding box center [274, 154] width 246 height 48
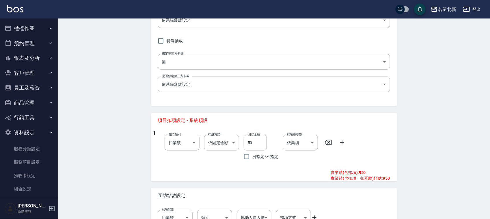
scroll to position [187, 0]
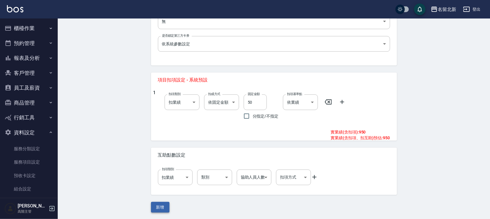
click at [159, 203] on button "新增" at bounding box center [160, 207] width 18 height 11
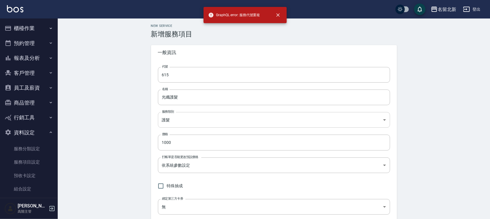
scroll to position [0, 0]
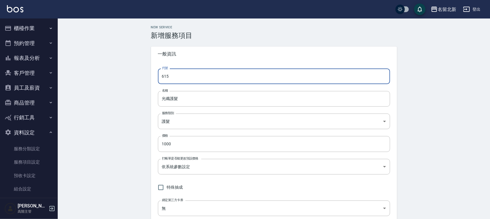
click at [190, 82] on input "615" at bounding box center [274, 76] width 232 height 16
type input "616"
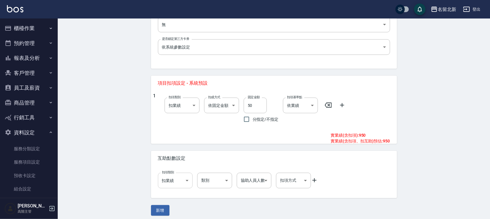
scroll to position [187, 0]
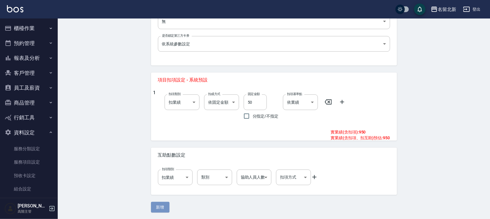
click at [166, 204] on button "新增" at bounding box center [160, 207] width 18 height 11
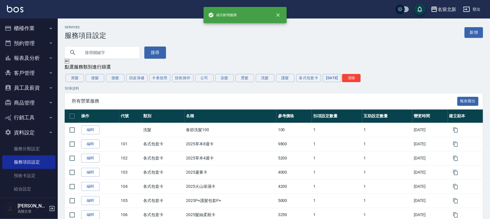
click at [23, 27] on button "櫃檯作業" at bounding box center [28, 28] width 53 height 15
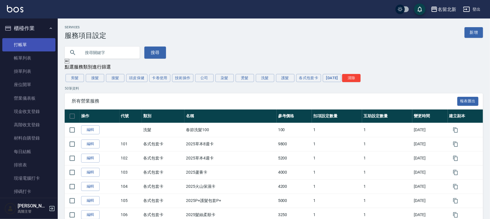
drag, startPoint x: 18, startPoint y: 47, endPoint x: 23, endPoint y: 43, distance: 6.2
click at [19, 47] on link "打帳單" at bounding box center [28, 44] width 53 height 13
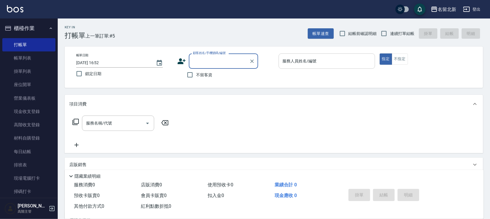
click at [320, 63] on input "服務人員姓名/編號" at bounding box center [326, 61] width 91 height 10
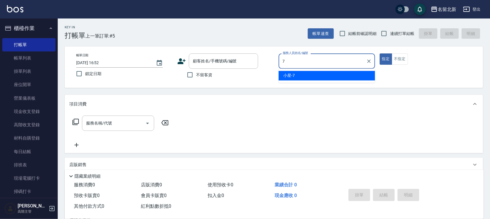
type input "小星-7"
type button "true"
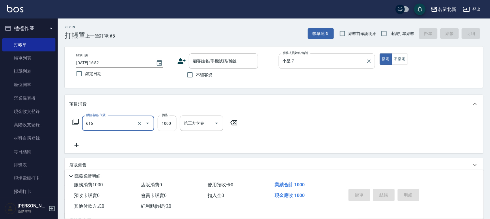
type input "光纖護髮(616)"
type input "998"
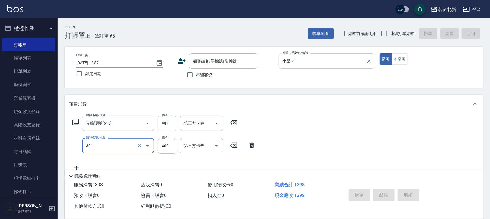
type input "造型剪髮(301)"
type input "388"
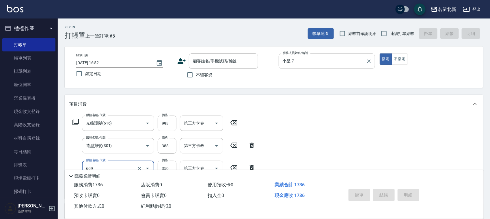
type input "頭皮隔離(609)"
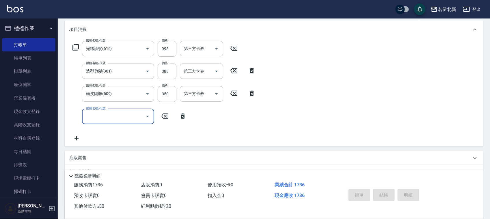
scroll to position [130, 0]
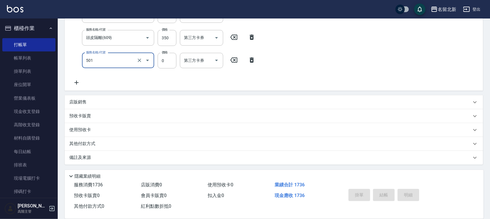
type input "染髮(501)"
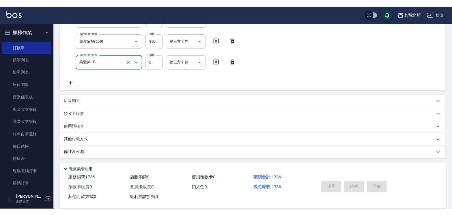
scroll to position [115, 0]
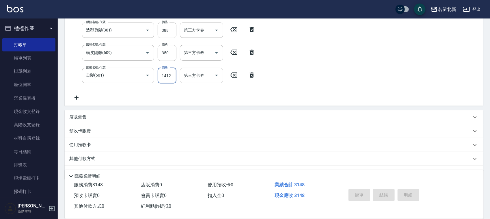
type input "1412"
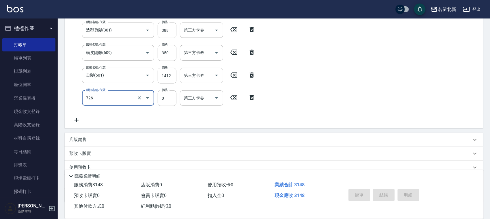
type input "春節福利50(726)"
click at [110, 101] on input "春節福利50(726)" at bounding box center [110, 98] width 51 height 10
type input "互助200(720)"
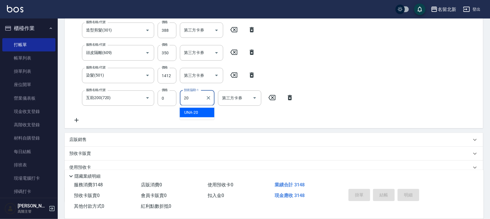
type input "UNA-20"
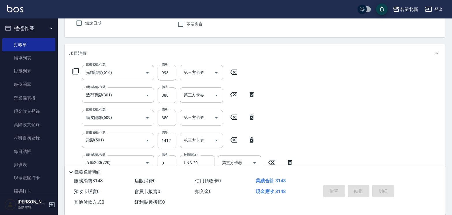
scroll to position [0, 0]
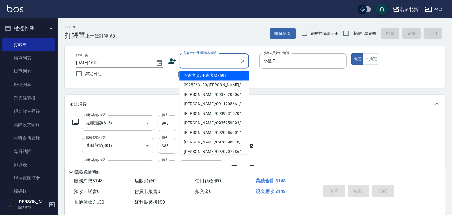
click at [201, 61] on input "顧客姓名/手機號碼/編號" at bounding box center [209, 61] width 55 height 10
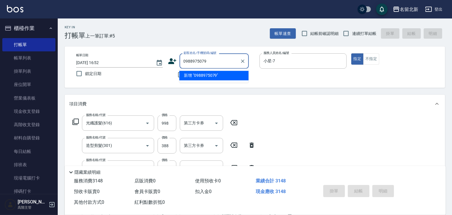
click at [218, 73] on li "新增 "0988975079"" at bounding box center [213, 76] width 69 height 10
type input "0988975079"
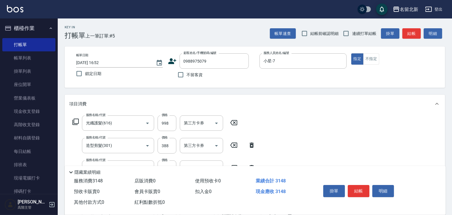
click at [171, 59] on icon at bounding box center [172, 61] width 8 height 6
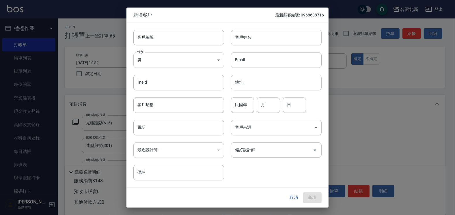
type input "0988975079"
click at [162, 61] on body "名留北新 登出 櫃檯作業 打帳單 帳單列表 掛單列表 座位開單 營業儀表板 現金收支登錄 高階收支登錄 材料自購登錄 每日結帳 排班表 現場電腦打卡 掃碼打卡…" at bounding box center [227, 197] width 455 height 395
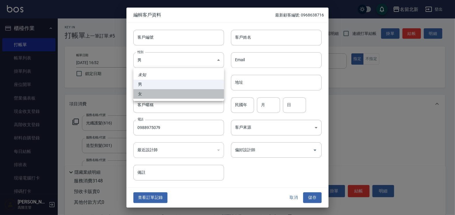
drag, startPoint x: 145, startPoint y: 96, endPoint x: 149, endPoint y: 98, distance: 5.0
click at [145, 97] on li "女" at bounding box center [178, 94] width 91 height 10
type input "FEMALE"
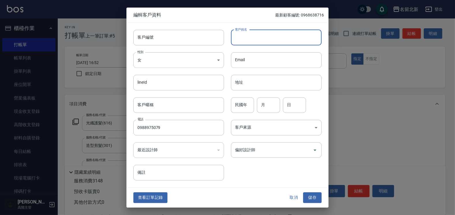
drag, startPoint x: 250, startPoint y: 38, endPoint x: 263, endPoint y: 44, distance: 14.6
click at [250, 39] on input "客戶姓名" at bounding box center [276, 38] width 91 height 16
type input "tp"
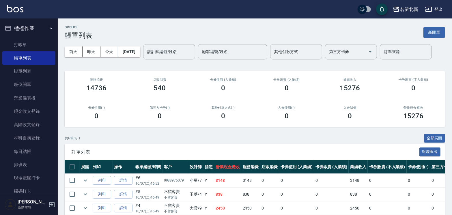
click at [128, 180] on link "詳情" at bounding box center [123, 180] width 18 height 9
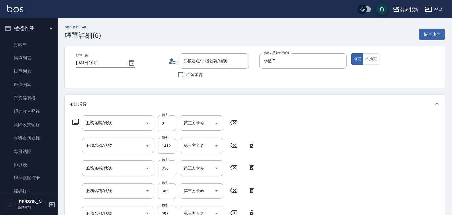
type input "2025/10/07 16:52"
type input "小星-7"
type input "互助200(720)"
type input "染髮(501)"
type input "頭皮隔離(609)"
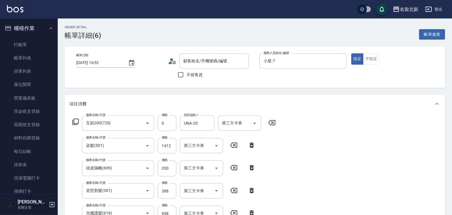
type input "造型剪髮(301)"
type input "光纖護髮(616)"
type input "/0988975079/null"
click at [173, 62] on icon at bounding box center [172, 61] width 9 height 9
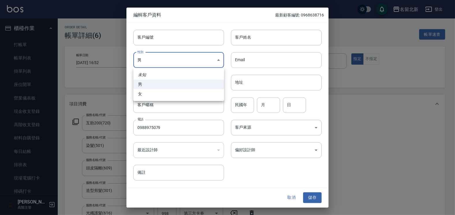
click at [180, 59] on body "名留北新 登出 櫃檯作業 打帳單 帳單列表 掛單列表 座位開單 營業儀表板 現金收支登錄 高階收支登錄 材料自購登錄 每日結帳 排班表 現場電腦打卡 掃碼打卡…" at bounding box center [227, 195] width 455 height 391
click at [150, 97] on li "女" at bounding box center [178, 94] width 91 height 10
type input "FEMALE"
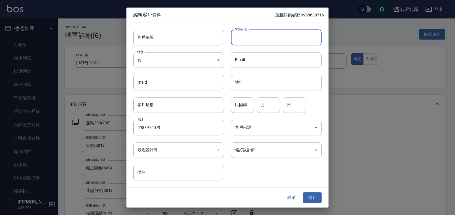
click at [294, 38] on input "客戶姓名" at bounding box center [276, 38] width 91 height 16
type input "[PERSON_NAME]"
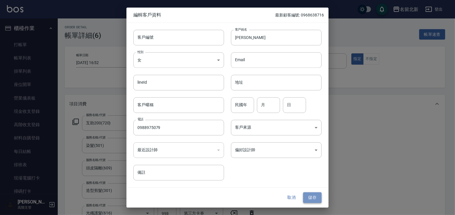
drag, startPoint x: 309, startPoint y: 198, endPoint x: 318, endPoint y: 199, distance: 9.1
click at [309, 198] on button "儲存" at bounding box center [312, 197] width 18 height 11
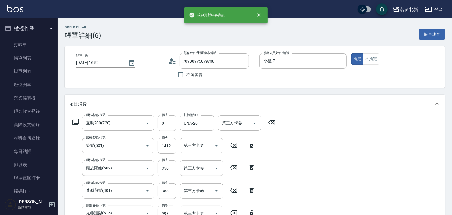
type input "陳雅婷/0988975079/"
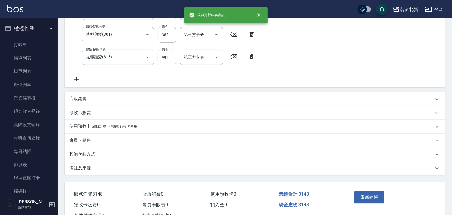
scroll to position [178, 0]
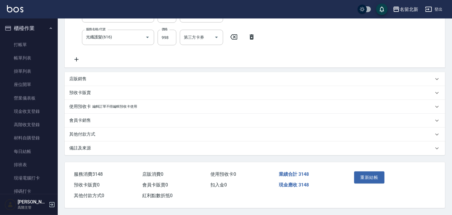
drag, startPoint x: 85, startPoint y: 132, endPoint x: 93, endPoint y: 127, distance: 9.8
click at [85, 131] on p "其他付款方式" at bounding box center [82, 134] width 26 height 6
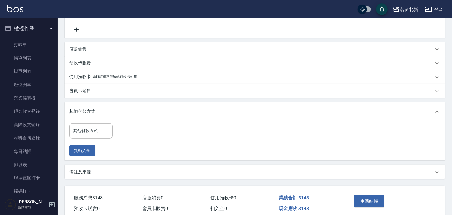
scroll to position [231, 0]
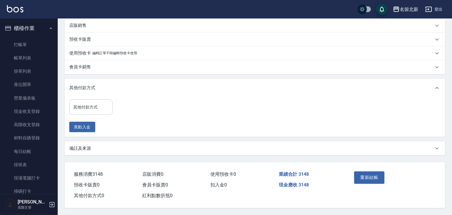
drag, startPoint x: 90, startPoint y: 104, endPoint x: 92, endPoint y: 109, distance: 5.2
click at [90, 104] on input "其他付款方式" at bounding box center [91, 107] width 38 height 10
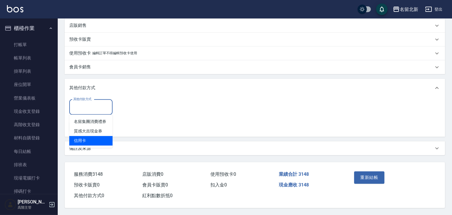
drag, startPoint x: 87, startPoint y: 138, endPoint x: 146, endPoint y: 117, distance: 62.7
click at [90, 138] on span "信用卡" at bounding box center [90, 141] width 43 height 10
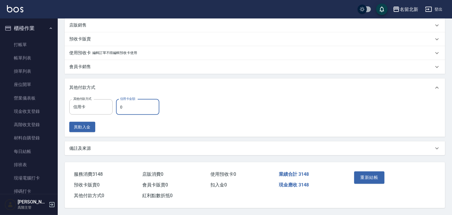
type input "信用卡0"
type input "0"
type input "信用卡3148"
click at [108, 105] on icon "Clear" at bounding box center [107, 107] width 6 height 6
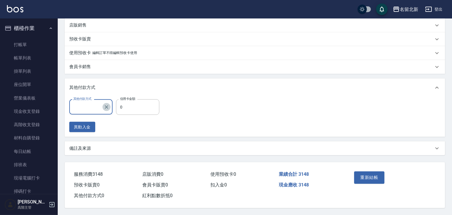
scroll to position [231, 0]
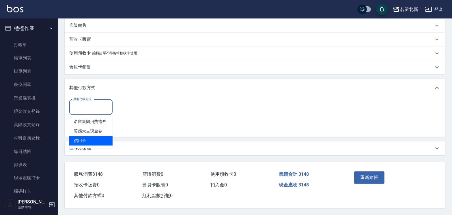
drag, startPoint x: 83, startPoint y: 135, endPoint x: 89, endPoint y: 135, distance: 6.3
click at [85, 136] on span "信用卡" at bounding box center [90, 141] width 43 height 10
type input "信用卡"
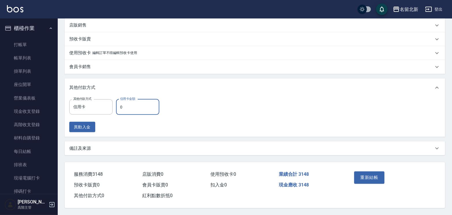
click at [131, 100] on input "0" at bounding box center [137, 107] width 43 height 16
type input "3148"
click at [377, 171] on button "重新結帳" at bounding box center [369, 177] width 31 height 12
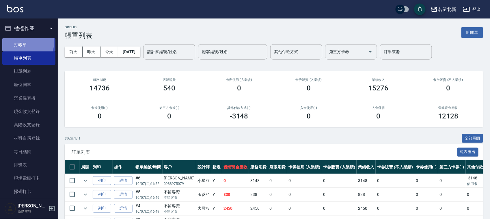
click at [18, 42] on link "打帳單" at bounding box center [28, 44] width 53 height 13
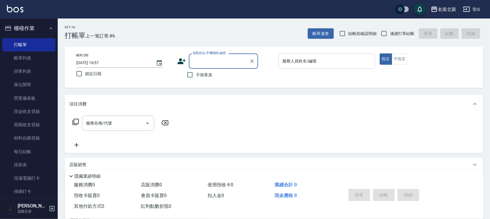
click at [315, 58] on input "服務人員姓名/編號" at bounding box center [326, 61] width 91 height 10
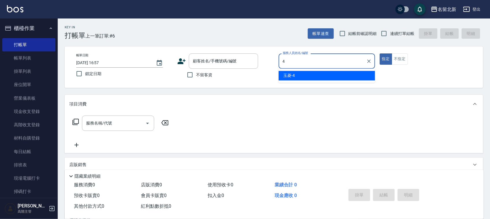
type input "玉菱-4"
type button "true"
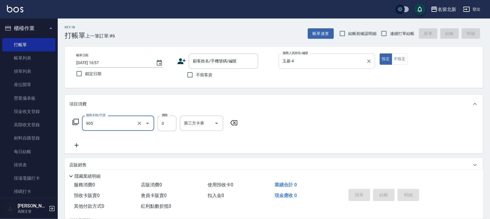
type input "頭皮卡使用(905)"
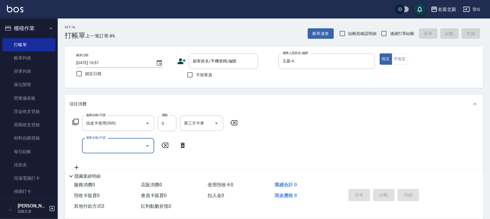
click at [71, 119] on div "服務名稱/代號 頭皮卡使用(905) 服務名稱/代號 價格 0 價格 第三方卡券 第三方卡券" at bounding box center [155, 123] width 172 height 16
click at [74, 119] on icon at bounding box center [75, 122] width 6 height 6
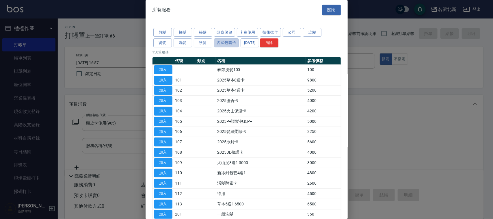
drag, startPoint x: 233, startPoint y: 44, endPoint x: 268, endPoint y: 37, distance: 35.1
click at [234, 44] on button "各式包套卡" at bounding box center [226, 42] width 25 height 9
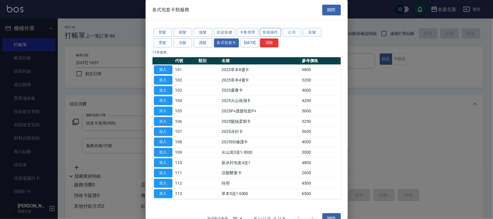
click at [275, 31] on button "技術操作" at bounding box center [270, 32] width 21 height 9
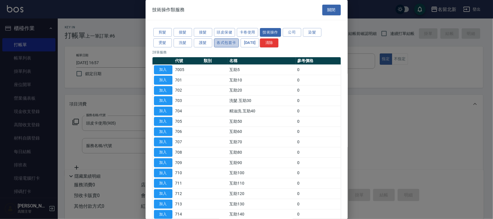
click at [228, 43] on button "各式包套卡" at bounding box center [226, 42] width 25 height 9
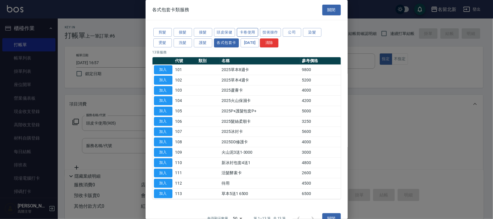
click at [244, 32] on button "卡卷使用" at bounding box center [247, 32] width 21 height 9
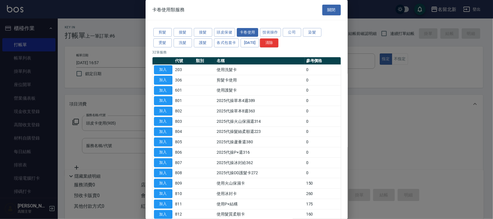
click at [468, 126] on div at bounding box center [246, 109] width 493 height 219
click at [331, 5] on button "關閉" at bounding box center [331, 10] width 18 height 11
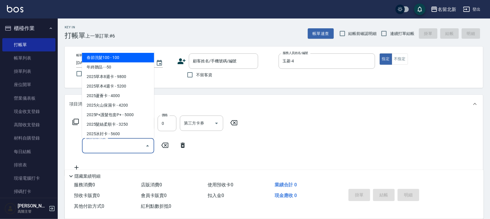
click at [96, 142] on input "服務名稱/代號" at bounding box center [114, 146] width 58 height 10
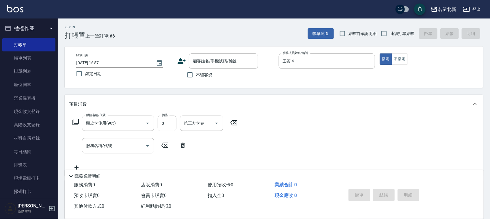
click at [184, 173] on div "隱藏業績明細" at bounding box center [276, 176] width 416 height 7
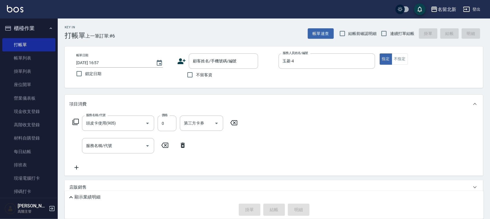
click at [71, 122] on div "服務名稱/代號 頭皮卡使用(905) 服務名稱/代號 價格 0 價格 第三方卡券 第三方卡券" at bounding box center [155, 123] width 172 height 16
click at [73, 119] on icon at bounding box center [75, 121] width 7 height 7
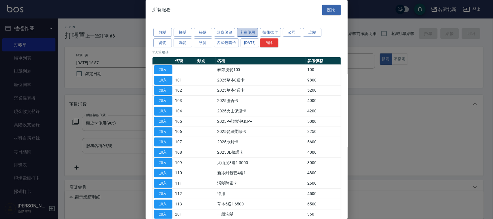
click at [251, 32] on button "卡卷使用" at bounding box center [247, 32] width 21 height 9
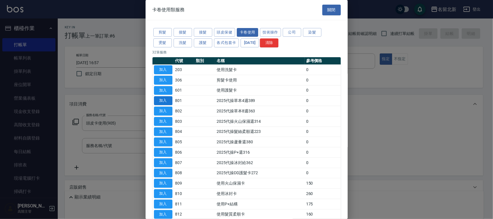
click at [163, 100] on button "加入" at bounding box center [163, 100] width 18 height 9
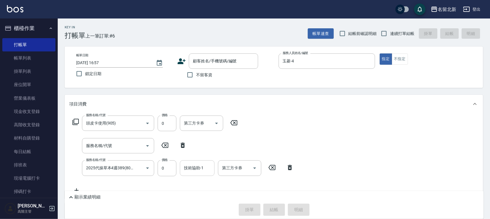
click at [192, 175] on div "技術協助-1" at bounding box center [197, 167] width 35 height 15
type input "大雲-9"
drag, startPoint x: 203, startPoint y: 74, endPoint x: 207, endPoint y: 76, distance: 3.4
click at [204, 74] on span "不留客資" at bounding box center [204, 75] width 16 height 6
click at [196, 74] on input "不留客資" at bounding box center [190, 75] width 12 height 12
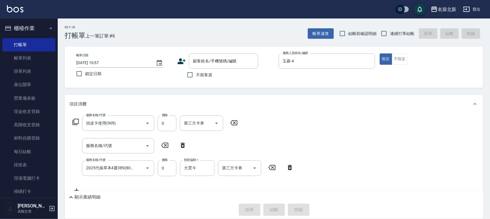
checkbox input "true"
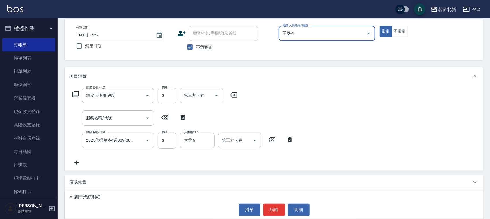
scroll to position [71, 0]
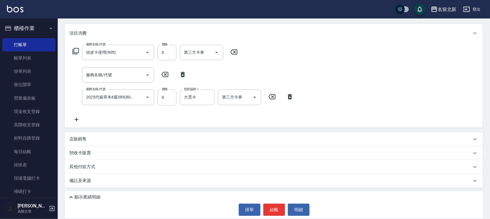
click at [276, 213] on button "結帳" at bounding box center [274, 209] width 22 height 12
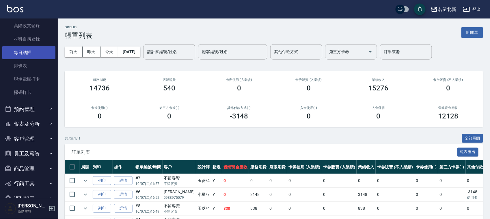
scroll to position [144, 0]
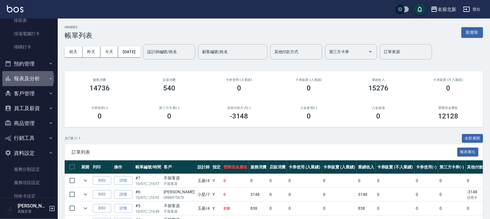
click at [27, 78] on button "報表及分析" at bounding box center [28, 78] width 53 height 15
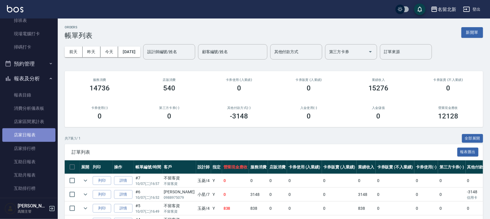
click at [30, 131] on link "店家日報表" at bounding box center [28, 134] width 53 height 13
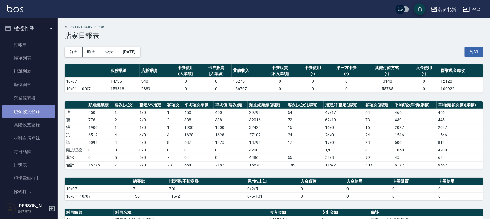
click at [29, 111] on link "現金收支登錄" at bounding box center [28, 111] width 53 height 13
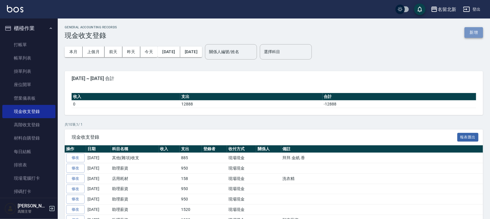
click at [473, 33] on button "新增" at bounding box center [473, 32] width 18 height 11
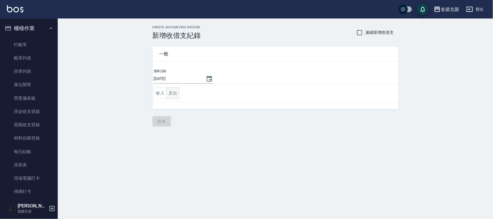
click at [173, 91] on button "支出" at bounding box center [172, 93] width 13 height 12
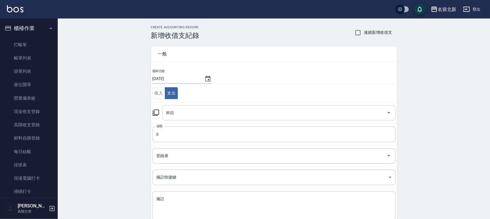
click at [182, 111] on input "科目" at bounding box center [274, 113] width 219 height 10
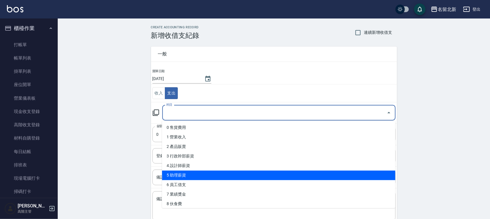
click at [188, 174] on li "5 助理薪資" at bounding box center [278, 176] width 233 height 10
type input "5 助理薪資"
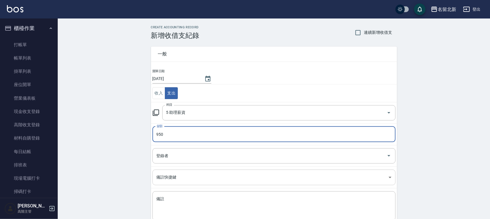
type input "950"
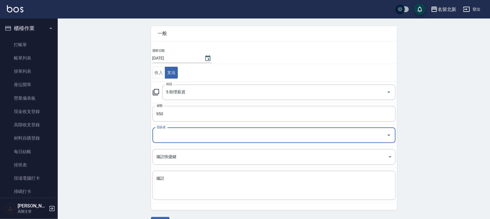
scroll to position [36, 0]
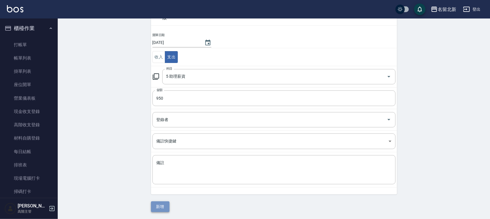
click at [159, 204] on button "新增" at bounding box center [160, 206] width 18 height 11
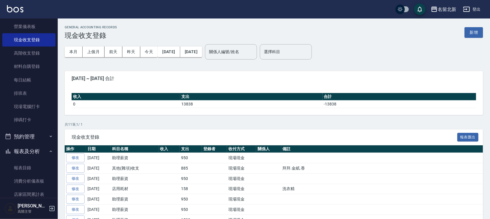
scroll to position [108, 0]
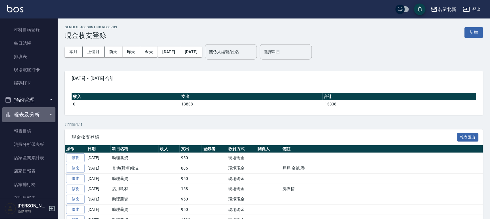
click at [48, 115] on icon "button" at bounding box center [50, 114] width 5 height 5
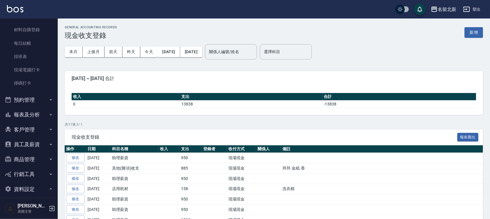
click at [42, 113] on button "報表及分析" at bounding box center [28, 114] width 53 height 15
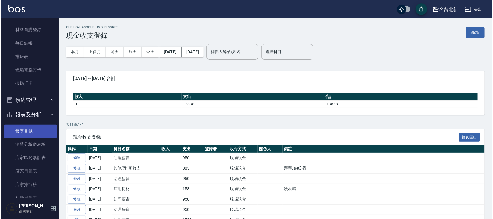
scroll to position [216, 0]
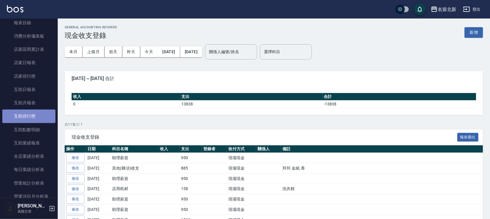
click at [33, 112] on link "互助排行榜" at bounding box center [28, 115] width 53 height 13
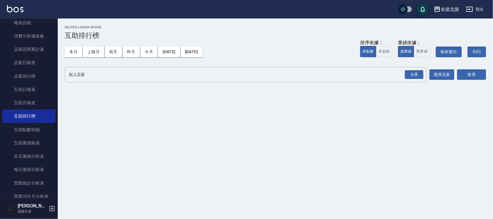
drag, startPoint x: 148, startPoint y: 52, endPoint x: 208, endPoint y: 62, distance: 60.9
click at [149, 53] on button "今天" at bounding box center [149, 51] width 18 height 11
click at [117, 75] on input "加入店家" at bounding box center [241, 75] width 348 height 10
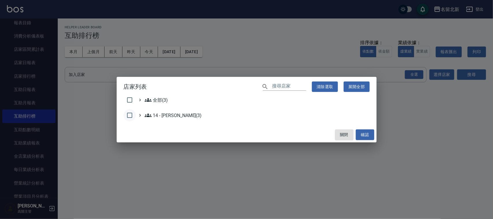
click at [129, 112] on input "checkbox" at bounding box center [130, 115] width 12 height 12
checkbox input "true"
click at [159, 112] on 李欣哲\(3\) "14 - 李欣哲(3)" at bounding box center [173, 115] width 57 height 7
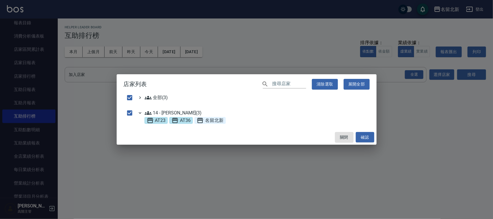
click at [208, 122] on span "名留北新" at bounding box center [210, 120] width 27 height 7
checkbox input "false"
drag, startPoint x: 128, startPoint y: 98, endPoint x: 135, endPoint y: 111, distance: 14.2
click at [129, 99] on input "checkbox" at bounding box center [130, 97] width 12 height 12
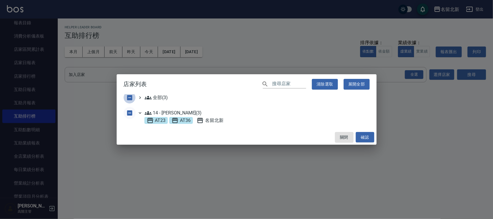
checkbox input "true"
drag, startPoint x: 150, startPoint y: 119, endPoint x: 170, endPoint y: 124, distance: 20.4
click at [158, 121] on span "AT23" at bounding box center [156, 120] width 19 height 7
checkbox input "false"
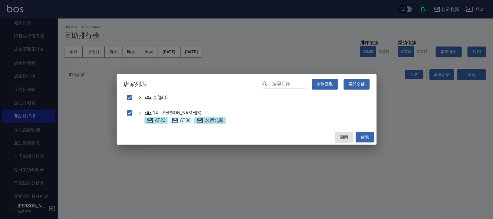
checkbox input "false"
drag, startPoint x: 177, startPoint y: 122, endPoint x: 198, endPoint y: 126, distance: 21.6
click at [184, 123] on span "AT36" at bounding box center [180, 120] width 19 height 7
click at [370, 138] on button "確認" at bounding box center [365, 137] width 18 height 11
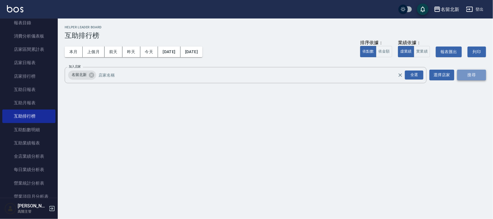
drag, startPoint x: 485, startPoint y: 76, endPoint x: 479, endPoint y: 72, distance: 7.8
click at [485, 76] on button "搜尋" at bounding box center [471, 75] width 29 height 11
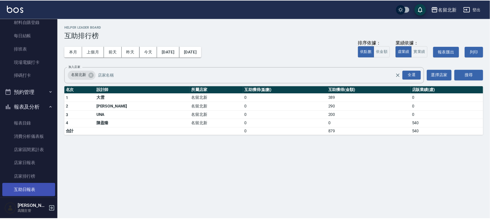
scroll to position [180, 0]
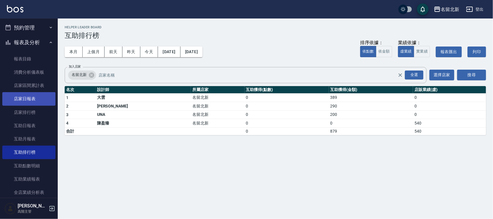
drag, startPoint x: 35, startPoint y: 97, endPoint x: 40, endPoint y: 97, distance: 5.2
click at [35, 97] on link "店家日報表" at bounding box center [28, 98] width 53 height 13
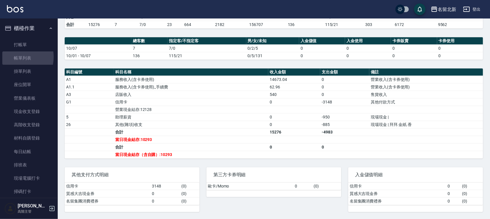
drag, startPoint x: 15, startPoint y: 57, endPoint x: 124, endPoint y: 43, distance: 109.3
click at [14, 56] on link "帳單列表" at bounding box center [28, 57] width 53 height 13
click at [29, 42] on link "打帳單" at bounding box center [28, 44] width 53 height 13
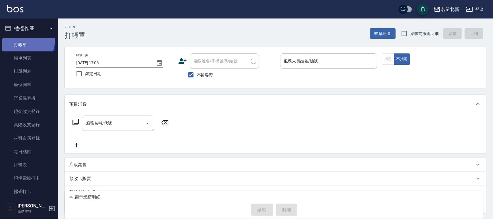
drag, startPoint x: 17, startPoint y: 38, endPoint x: 478, endPoint y: 68, distance: 462.1
click at [17, 38] on link "打帳單" at bounding box center [28, 44] width 53 height 13
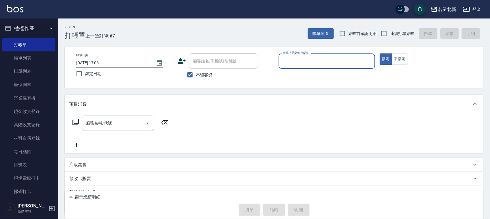
drag, startPoint x: 317, startPoint y: 53, endPoint x: 315, endPoint y: 56, distance: 3.7
click at [317, 53] on div "服務人員姓名/編號" at bounding box center [327, 60] width 96 height 15
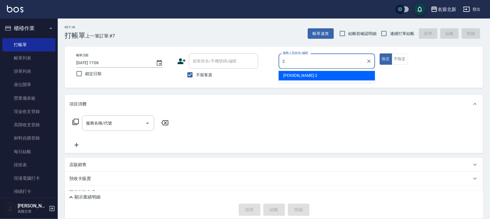
type input "詩芳-2"
type button "true"
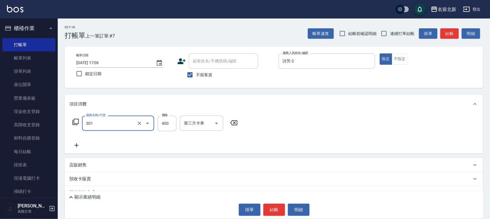
type input "造型剪髮(301)"
type input "388"
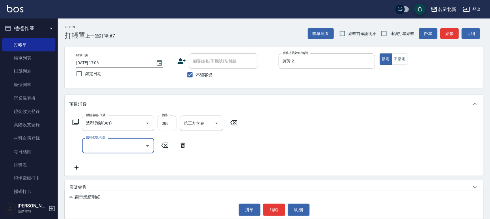
click at [272, 205] on button "結帳" at bounding box center [274, 209] width 22 height 12
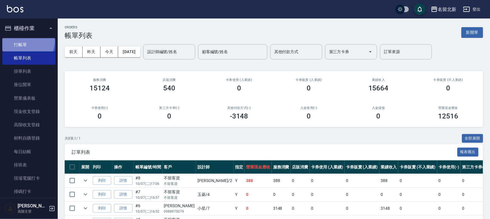
drag, startPoint x: 27, startPoint y: 41, endPoint x: 23, endPoint y: 44, distance: 3.9
click at [26, 42] on link "打帳單" at bounding box center [28, 44] width 53 height 13
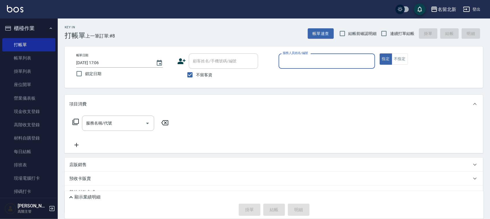
click at [299, 56] on div "服務人員姓名/編號" at bounding box center [327, 60] width 96 height 15
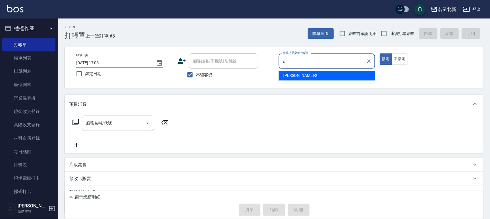
type input "詩芳-2"
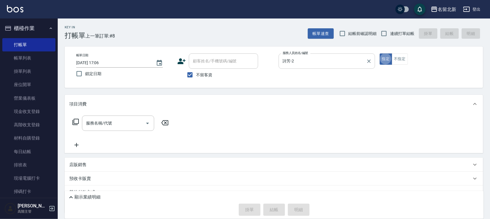
type button "true"
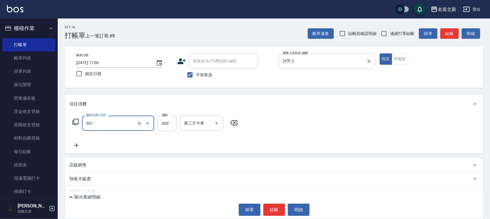
type input "造型剪髮(301)"
type input "250"
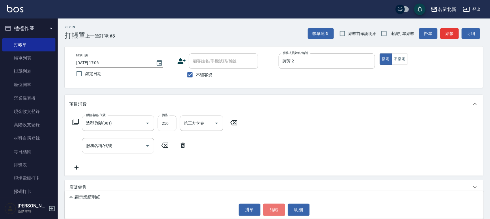
click at [276, 207] on button "結帳" at bounding box center [274, 209] width 22 height 12
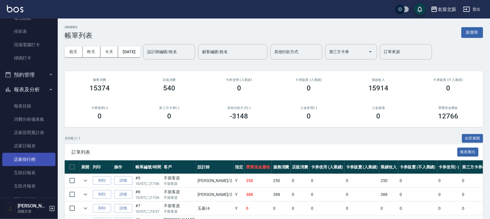
scroll to position [180, 0]
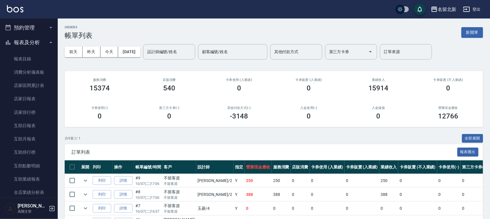
drag, startPoint x: 29, startPoint y: 97, endPoint x: 59, endPoint y: 102, distance: 30.1
click at [29, 97] on link "店家日報表" at bounding box center [28, 98] width 53 height 13
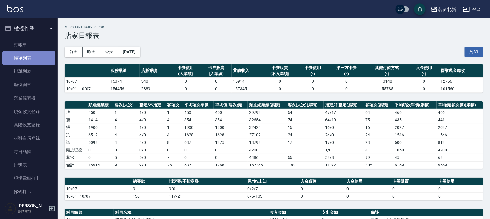
click at [35, 60] on link "帳單列表" at bounding box center [28, 57] width 53 height 13
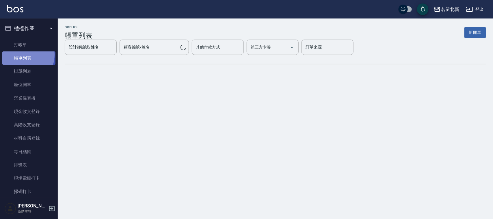
click at [23, 54] on link "帳單列表" at bounding box center [28, 57] width 53 height 13
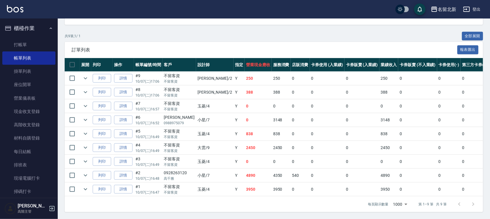
scroll to position [109, 0]
click at [40, 112] on link "現金收支登錄" at bounding box center [28, 111] width 53 height 13
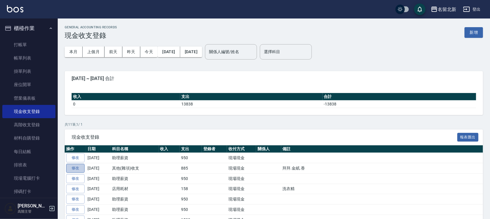
click at [78, 170] on link "修改" at bounding box center [75, 168] width 18 height 9
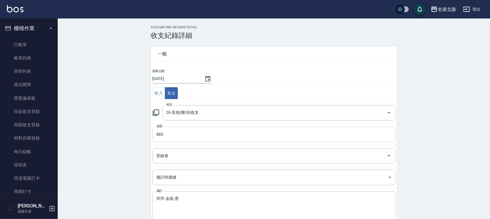
click at [199, 131] on input "885" at bounding box center [273, 134] width 243 height 16
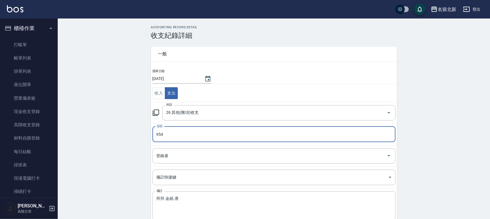
scroll to position [29, 0]
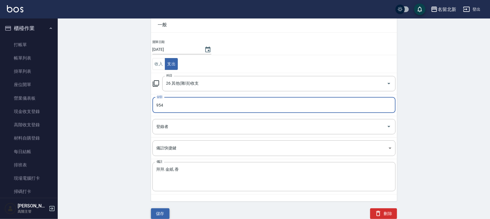
type input "954"
click at [162, 212] on button "儲存" at bounding box center [160, 213] width 18 height 11
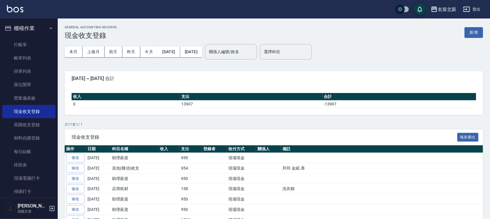
scroll to position [180, 0]
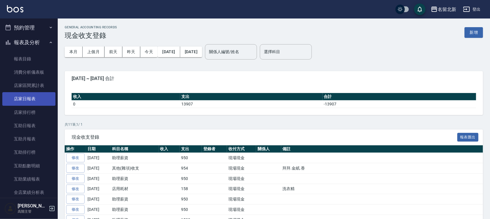
click at [20, 96] on link "店家日報表" at bounding box center [28, 98] width 53 height 13
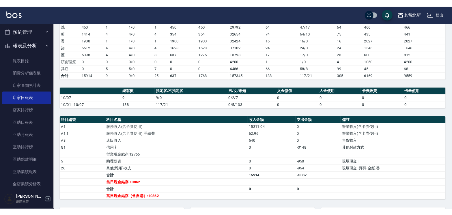
scroll to position [142, 0]
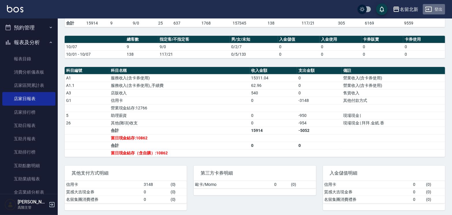
click at [436, 5] on button "登出" at bounding box center [434, 9] width 22 height 11
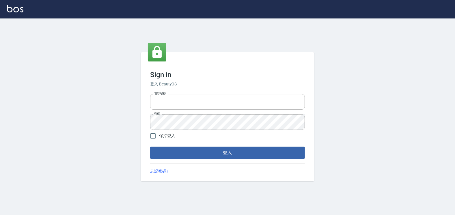
type input "0925193258"
click at [224, 145] on form "電話號碼 [PHONE_NUMBER] 電話號碼 密碼 密碼 保持登入 登入" at bounding box center [227, 125] width 155 height 67
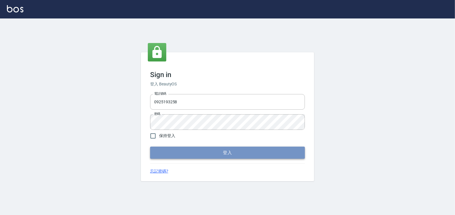
click at [227, 152] on button "登入" at bounding box center [227, 153] width 155 height 12
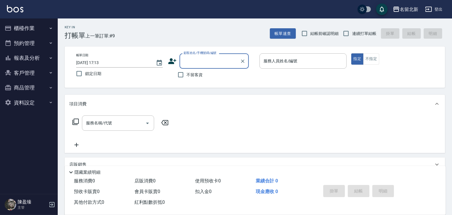
click at [31, 18] on ul "櫃檯作業 打帳單 帳單列表 掛單列表 座位開單 營業儀表板 現金收支登錄 材料自購登錄 每日結帳 排班表 現場電腦打卡 預約管理 預約管理 單日預約紀錄 單週…" at bounding box center [28, 65] width 53 height 94
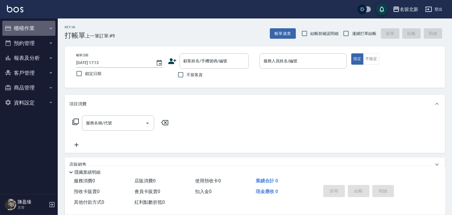
drag, startPoint x: 30, startPoint y: 29, endPoint x: 35, endPoint y: 39, distance: 11.4
click at [30, 29] on button "櫃檯作業" at bounding box center [28, 28] width 53 height 15
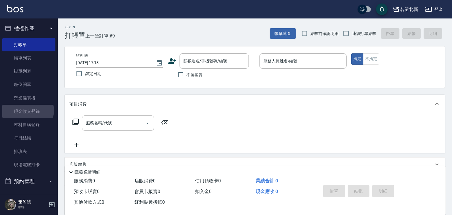
drag, startPoint x: 27, startPoint y: 111, endPoint x: 56, endPoint y: 110, distance: 29.4
click at [27, 110] on link "現金收支登錄" at bounding box center [28, 111] width 53 height 13
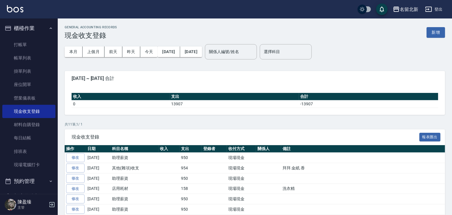
scroll to position [61, 0]
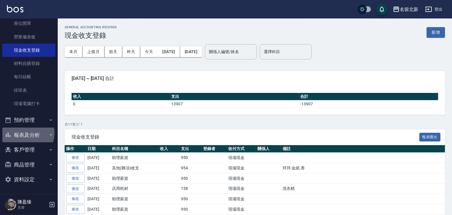
click at [25, 132] on button "報表及分析" at bounding box center [28, 135] width 53 height 15
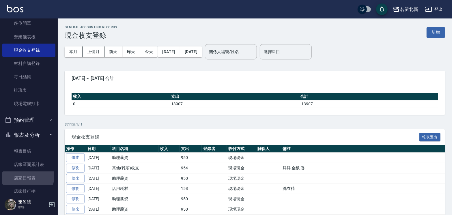
drag, startPoint x: 27, startPoint y: 176, endPoint x: 73, endPoint y: 170, distance: 46.0
click at [27, 176] on link "店家日報表" at bounding box center [28, 177] width 53 height 13
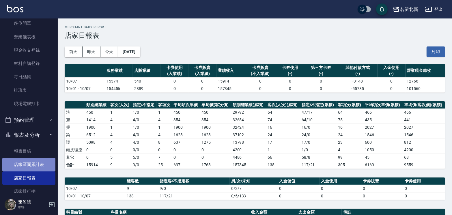
click at [33, 160] on link "店家區間累計表" at bounding box center [28, 164] width 53 height 13
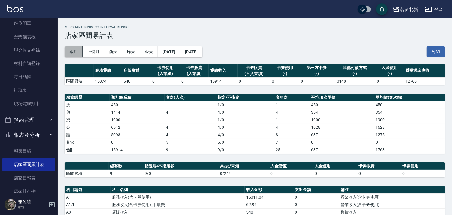
click at [76, 52] on button "本月" at bounding box center [74, 51] width 18 height 11
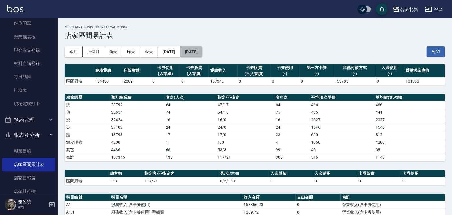
click at [202, 54] on button "[DATE]" at bounding box center [191, 51] width 22 height 11
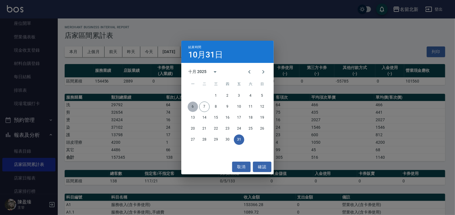
click at [194, 106] on button "6" at bounding box center [193, 107] width 10 height 10
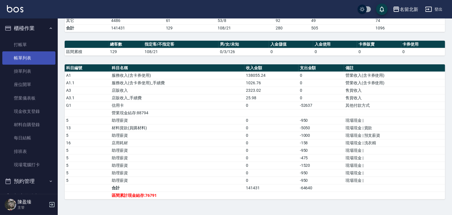
click at [10, 58] on link "帳單列表" at bounding box center [28, 57] width 53 height 13
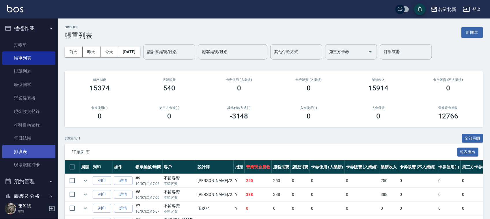
click at [25, 149] on link "排班表" at bounding box center [28, 151] width 53 height 13
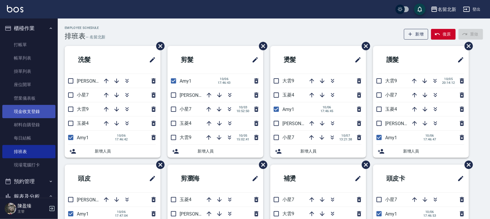
click at [38, 107] on link "現金收支登錄" at bounding box center [28, 111] width 53 height 13
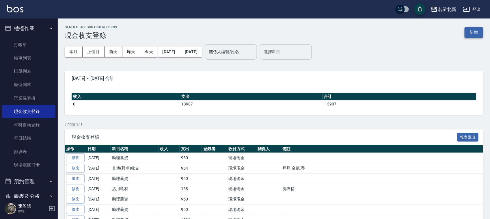
click at [455, 28] on button "新增" at bounding box center [473, 32] width 18 height 11
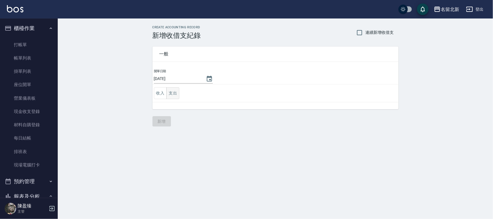
click at [174, 95] on button "支出" at bounding box center [172, 93] width 13 height 12
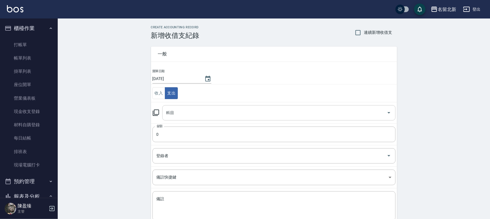
drag, startPoint x: 177, startPoint y: 112, endPoint x: 197, endPoint y: 117, distance: 19.7
click at [178, 111] on input "科目" at bounding box center [274, 113] width 219 height 10
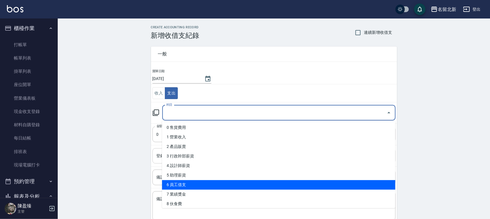
click at [186, 182] on li "6 員工借支" at bounding box center [278, 185] width 233 height 10
type input "6 員工借支"
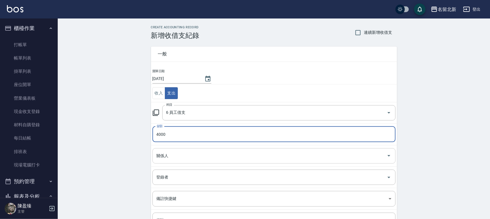
type input "4000"
click at [223, 159] on input "關係人" at bounding box center [269, 156] width 229 height 10
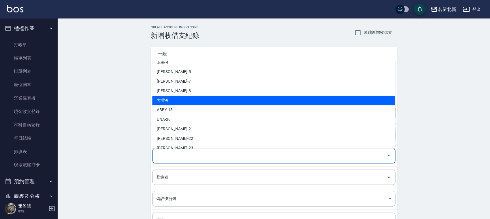
scroll to position [36, 0]
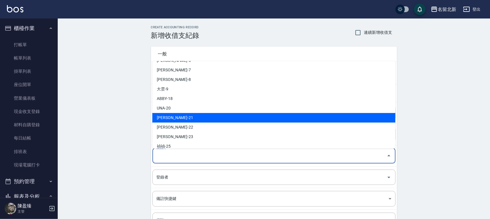
click at [171, 116] on li "[PERSON_NAME]-21" at bounding box center [273, 118] width 243 height 10
type input "[PERSON_NAME]-21"
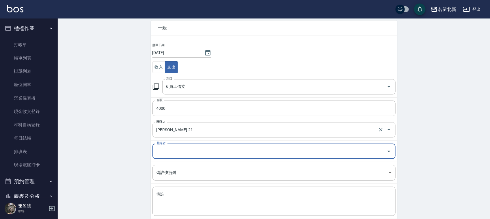
scroll to position [58, 0]
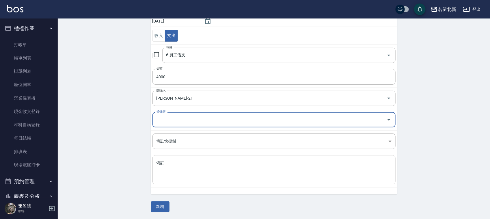
click at [198, 165] on textarea "備註" at bounding box center [273, 170] width 235 height 20
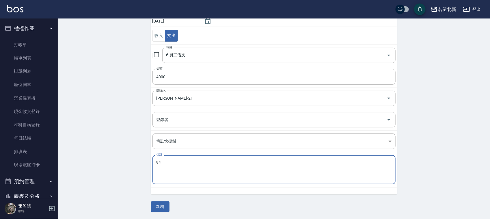
type textarea "9"
type textarea "[PERSON_NAME]"
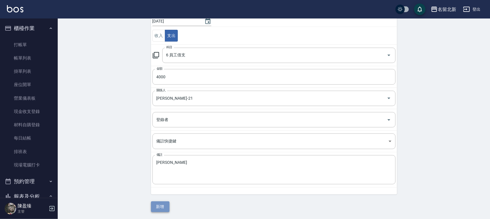
click at [160, 205] on button "新增" at bounding box center [160, 206] width 18 height 11
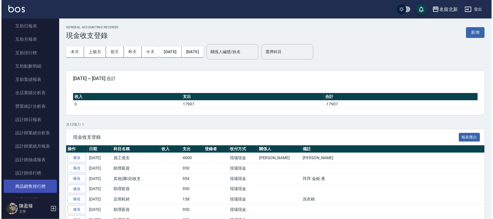
scroll to position [253, 0]
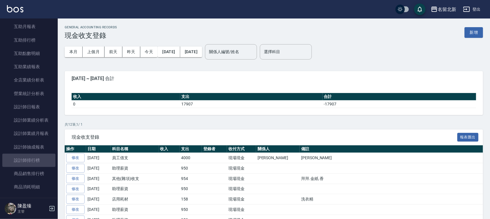
drag, startPoint x: 31, startPoint y: 163, endPoint x: 0, endPoint y: 138, distance: 40.2
click at [31, 163] on link "設計師排行榜" at bounding box center [28, 160] width 53 height 13
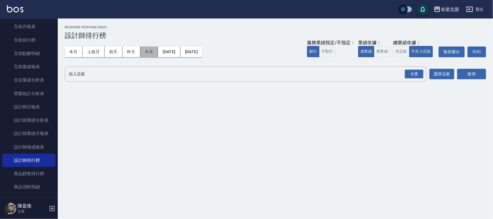
click at [154, 49] on button "今天" at bounding box center [149, 51] width 18 height 11
click at [416, 78] on button "全選" at bounding box center [413, 73] width 21 height 11
click at [455, 71] on button "搜尋" at bounding box center [471, 74] width 29 height 11
click at [419, 74] on div "全選" at bounding box center [414, 74] width 18 height 9
click at [455, 70] on button "搜尋" at bounding box center [471, 74] width 29 height 11
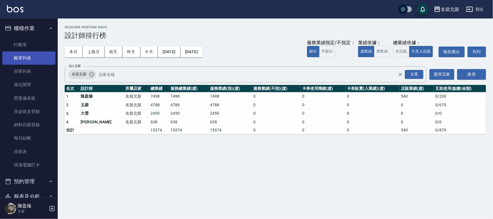
click at [29, 58] on link "帳單列表" at bounding box center [28, 57] width 53 height 13
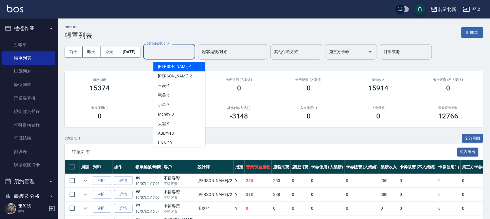
click at [167, 57] on input "設計師編號/姓名" at bounding box center [169, 52] width 47 height 10
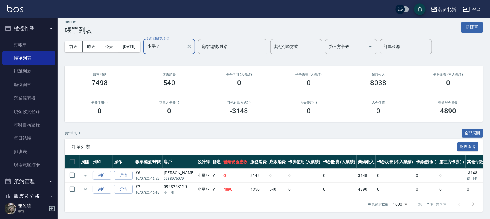
scroll to position [11, 0]
type input "小星-7"
click at [87, 172] on icon "expand row" at bounding box center [85, 175] width 7 height 7
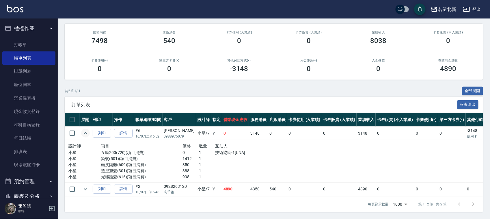
scroll to position [53, 0]
click at [84, 130] on icon "expand row" at bounding box center [85, 133] width 7 height 7
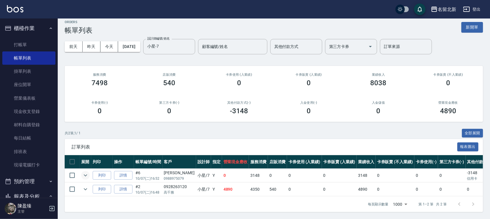
scroll to position [11, 0]
click at [83, 186] on icon "expand row" at bounding box center [85, 189] width 7 height 7
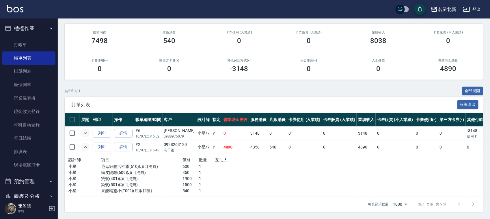
scroll to position [53, 0]
click at [89, 130] on icon "expand row" at bounding box center [85, 133] width 7 height 7
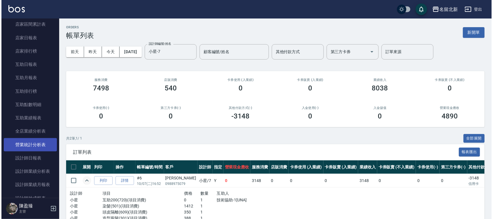
scroll to position [289, 0]
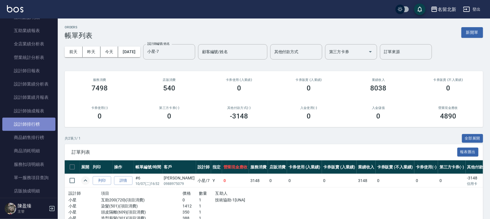
click at [42, 118] on link "設計師排行榜" at bounding box center [28, 123] width 53 height 13
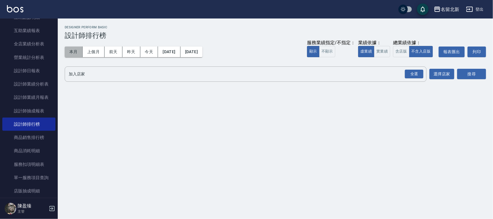
click at [70, 51] on button "本月" at bounding box center [74, 51] width 18 height 11
drag, startPoint x: 423, startPoint y: 84, endPoint x: 412, endPoint y: 76, distance: 13.7
click at [415, 78] on div "名留北新 [DATE] - [DATE] 設計師排行榜 列印時間： [DATE][PHONE_NUMBER]:25 Designer Perform Basi…" at bounding box center [275, 54] width 435 height 72
click at [411, 74] on div "全選" at bounding box center [414, 74] width 18 height 9
click at [455, 74] on button "搜尋" at bounding box center [471, 74] width 29 height 11
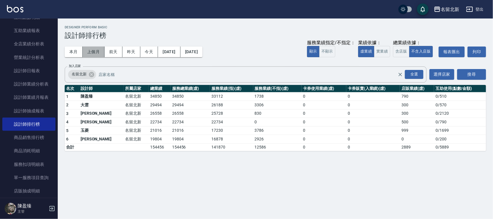
click at [96, 51] on button "上個月" at bounding box center [94, 51] width 22 height 11
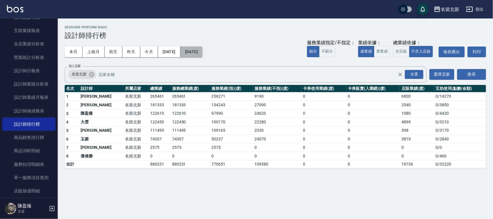
click at [202, 51] on button "[DATE]" at bounding box center [191, 51] width 22 height 11
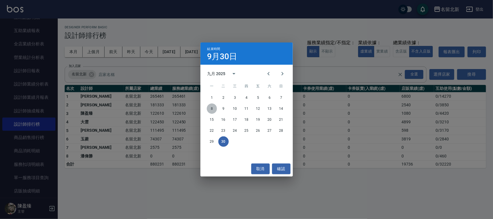
click at [214, 107] on button "8" at bounding box center [212, 108] width 10 height 10
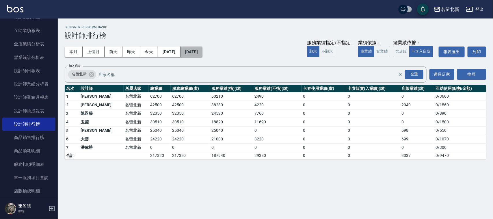
click at [202, 49] on button "[DATE]" at bounding box center [191, 51] width 22 height 11
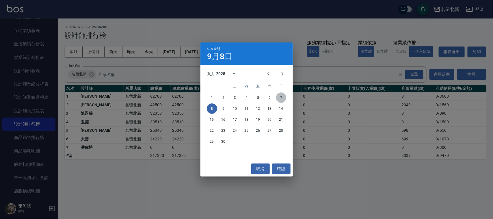
click at [283, 97] on button "7" at bounding box center [281, 97] width 10 height 10
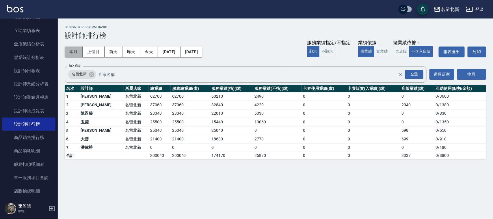
click at [70, 52] on button "本月" at bounding box center [74, 51] width 18 height 11
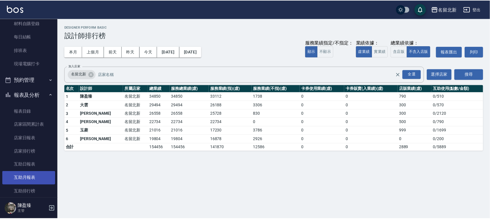
scroll to position [36, 0]
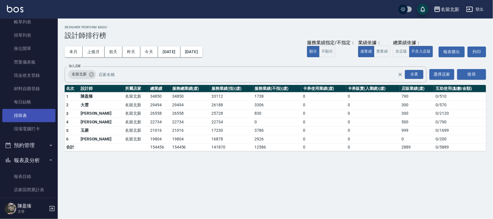
click at [40, 113] on link "排班表" at bounding box center [28, 115] width 53 height 13
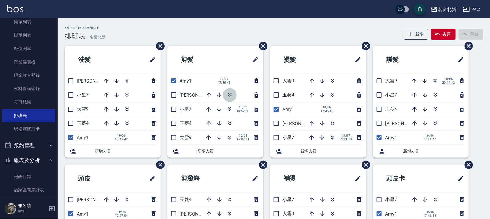
click at [230, 93] on icon "button" at bounding box center [229, 94] width 7 height 7
